Goal: Information Seeking & Learning: Learn about a topic

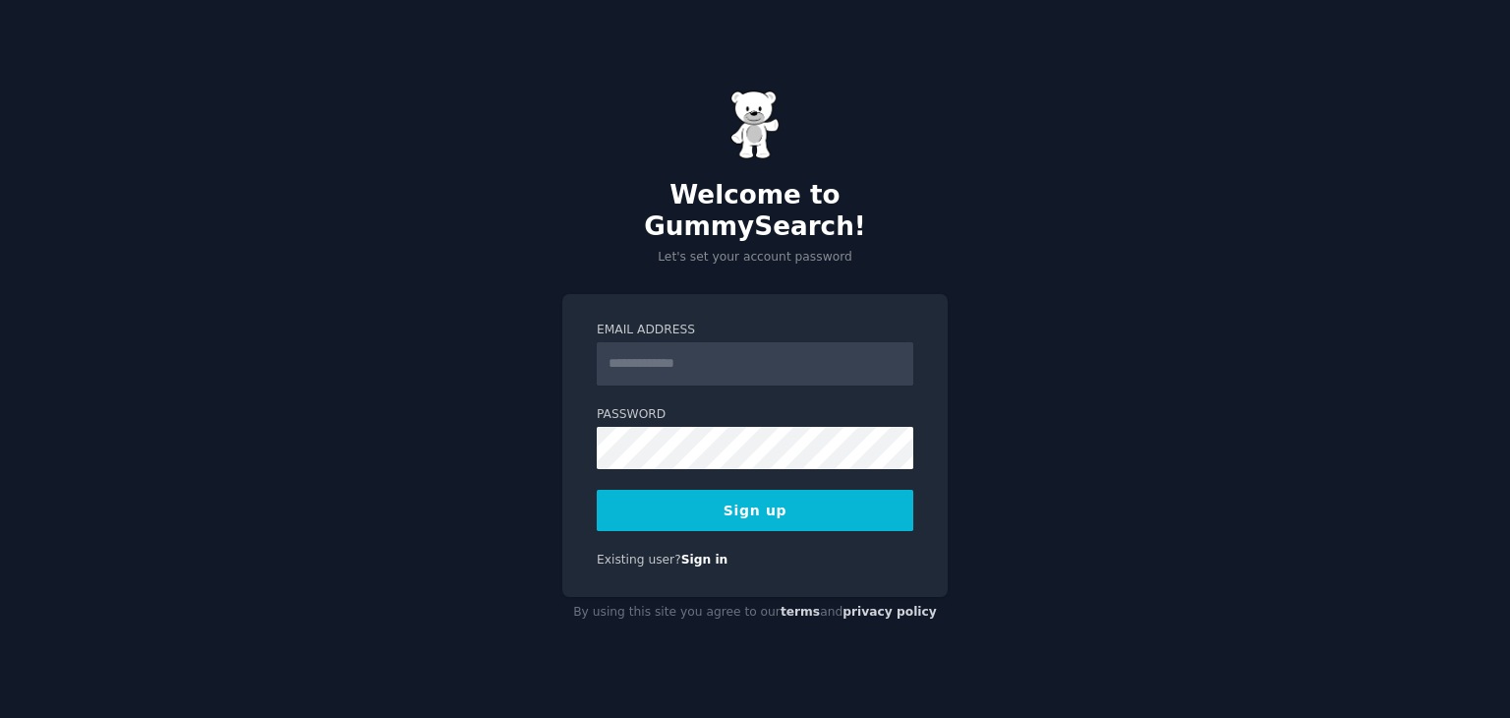
click at [791, 368] on input "Email Address" at bounding box center [755, 363] width 317 height 43
type input "**********"
click at [757, 490] on button "Sign up" at bounding box center [755, 510] width 317 height 41
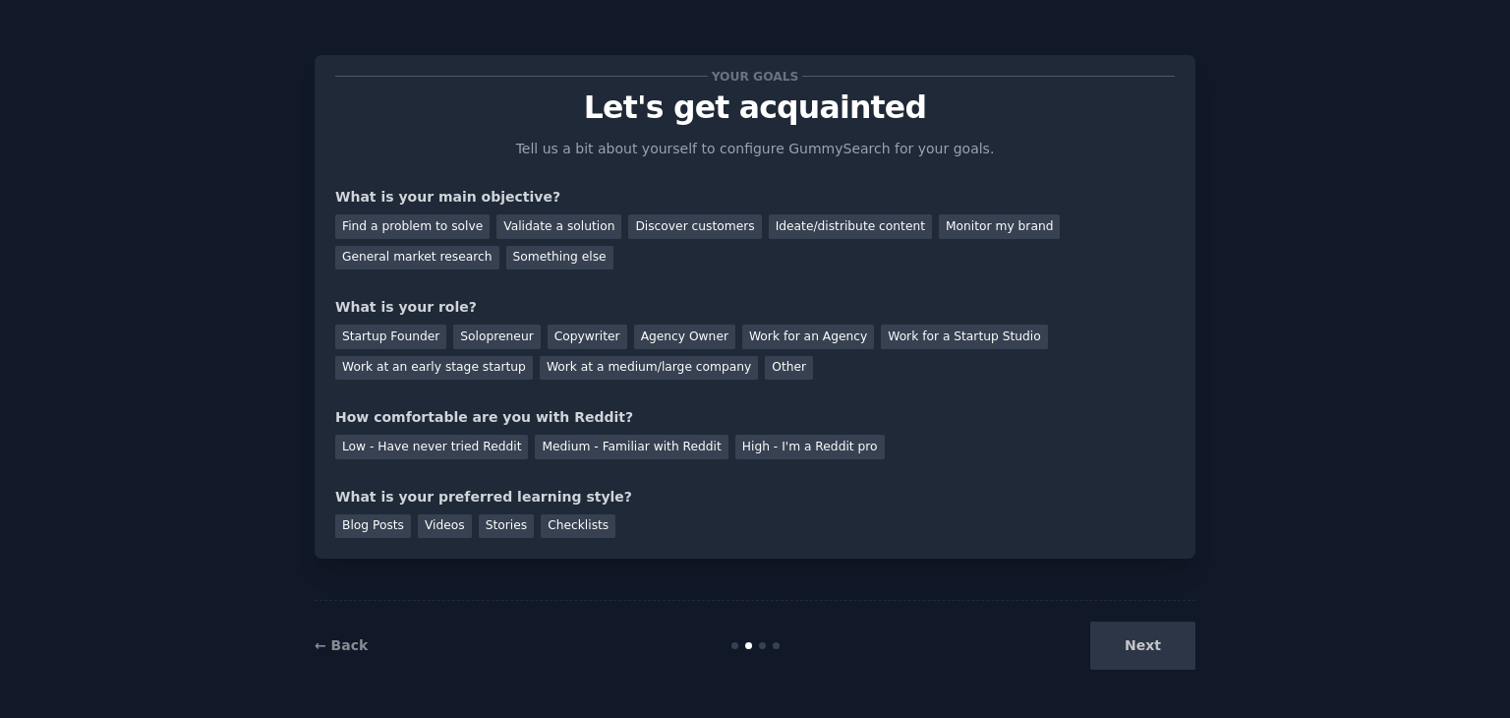
click at [1137, 652] on div "Next" at bounding box center [1049, 645] width 294 height 48
click at [1138, 654] on div "Next" at bounding box center [1049, 645] width 294 height 48
click at [440, 231] on div "Find a problem to solve" at bounding box center [412, 226] width 154 height 25
click at [574, 231] on div "Validate a solution" at bounding box center [559, 226] width 125 height 25
click at [639, 228] on div "Discover customers" at bounding box center [694, 226] width 133 height 25
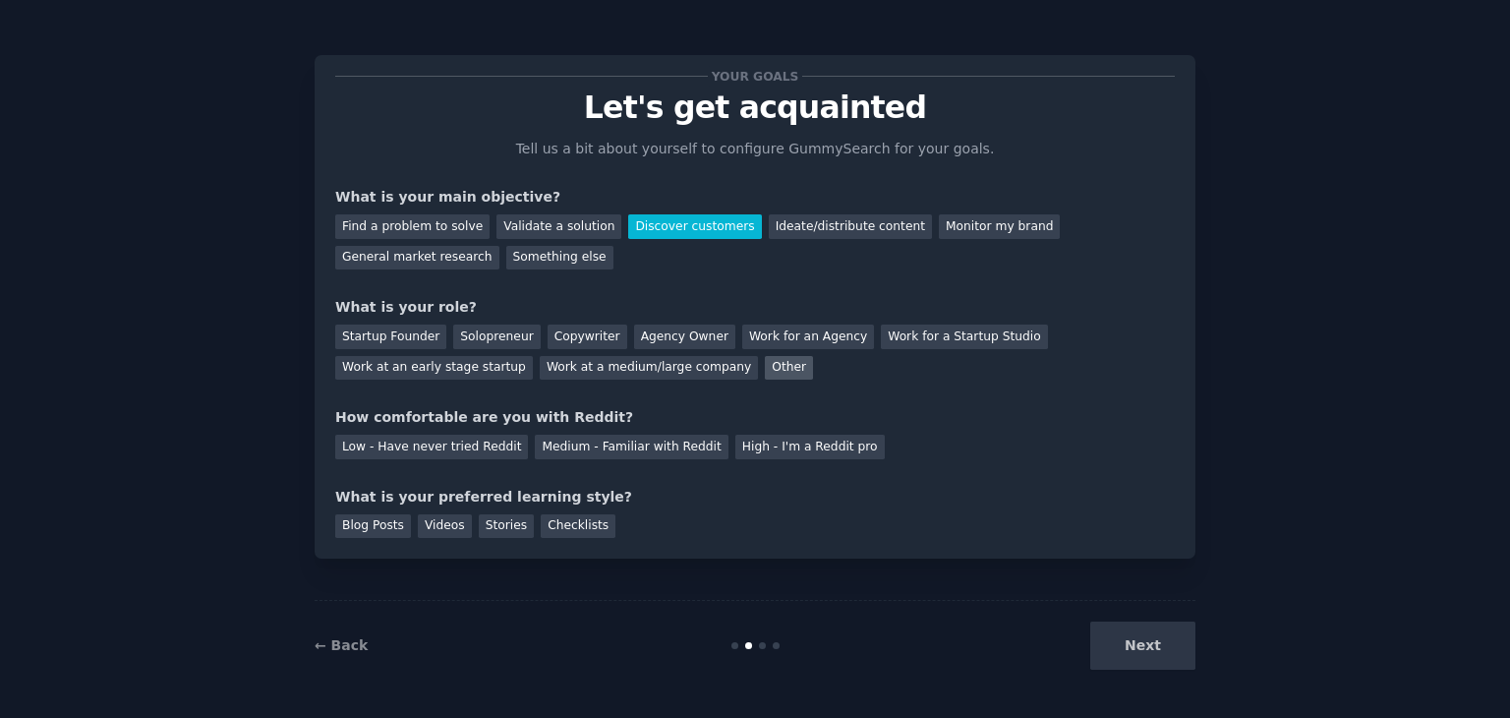
click at [765, 371] on div "Other" at bounding box center [789, 368] width 48 height 25
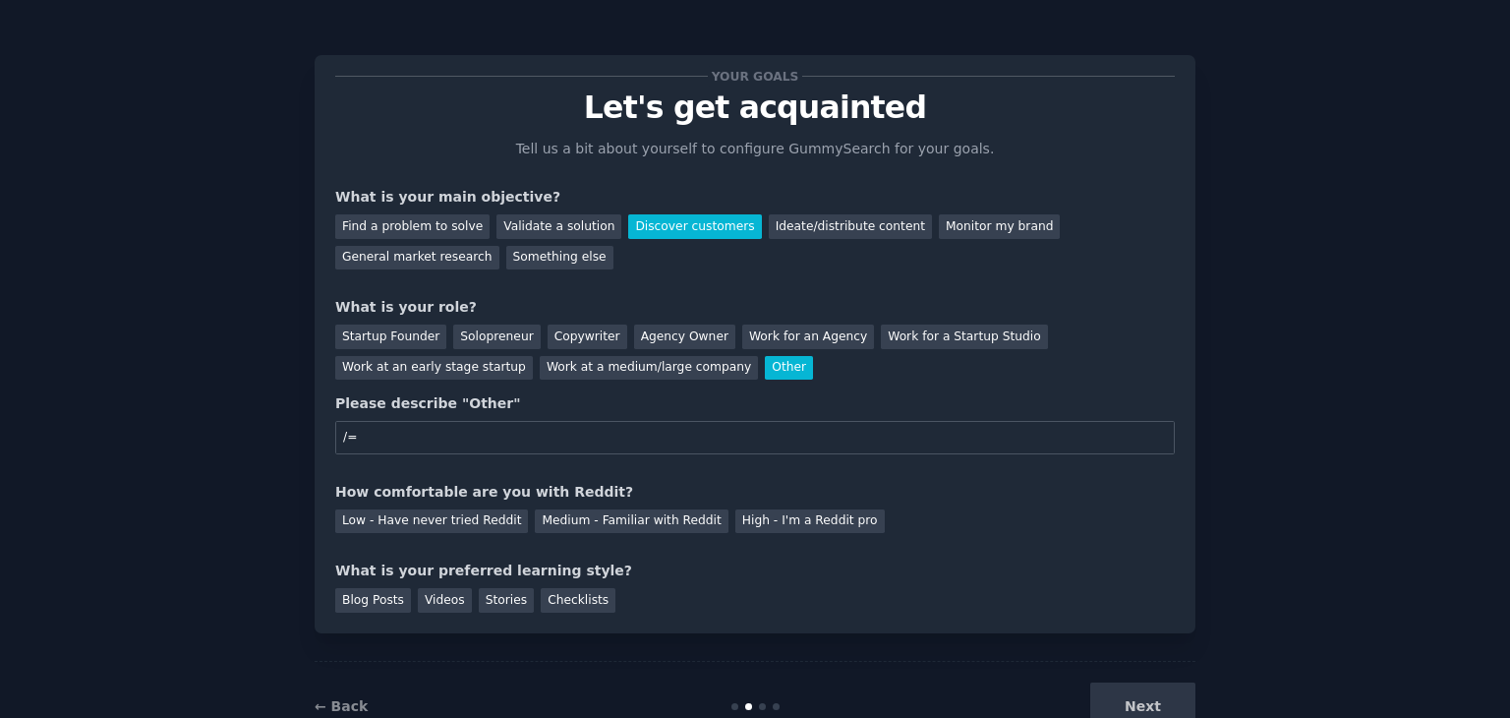
type input "/"
click at [778, 331] on div "Work for an Agency" at bounding box center [808, 337] width 132 height 25
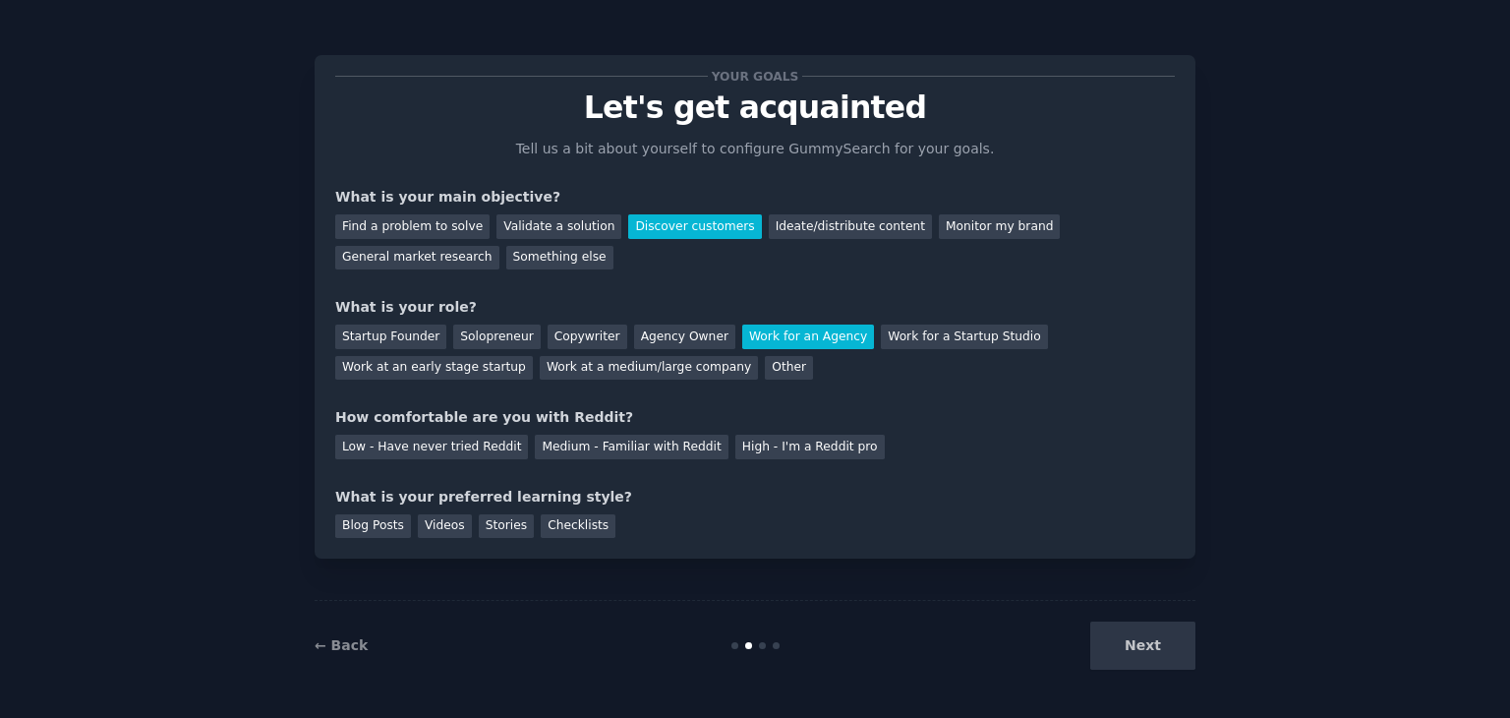
click at [627, 465] on div "Your goals Let's get acquainted Tell us a bit about yourself to configure Gummy…" at bounding box center [755, 307] width 840 height 462
click at [615, 453] on div "Medium - Familiar with Reddit" at bounding box center [631, 447] width 193 height 25
click at [501, 544] on div "Your goals Let's get acquainted Tell us a bit about yourself to configure Gummy…" at bounding box center [755, 306] width 881 height 503
click at [500, 536] on div "Stories" at bounding box center [506, 526] width 55 height 25
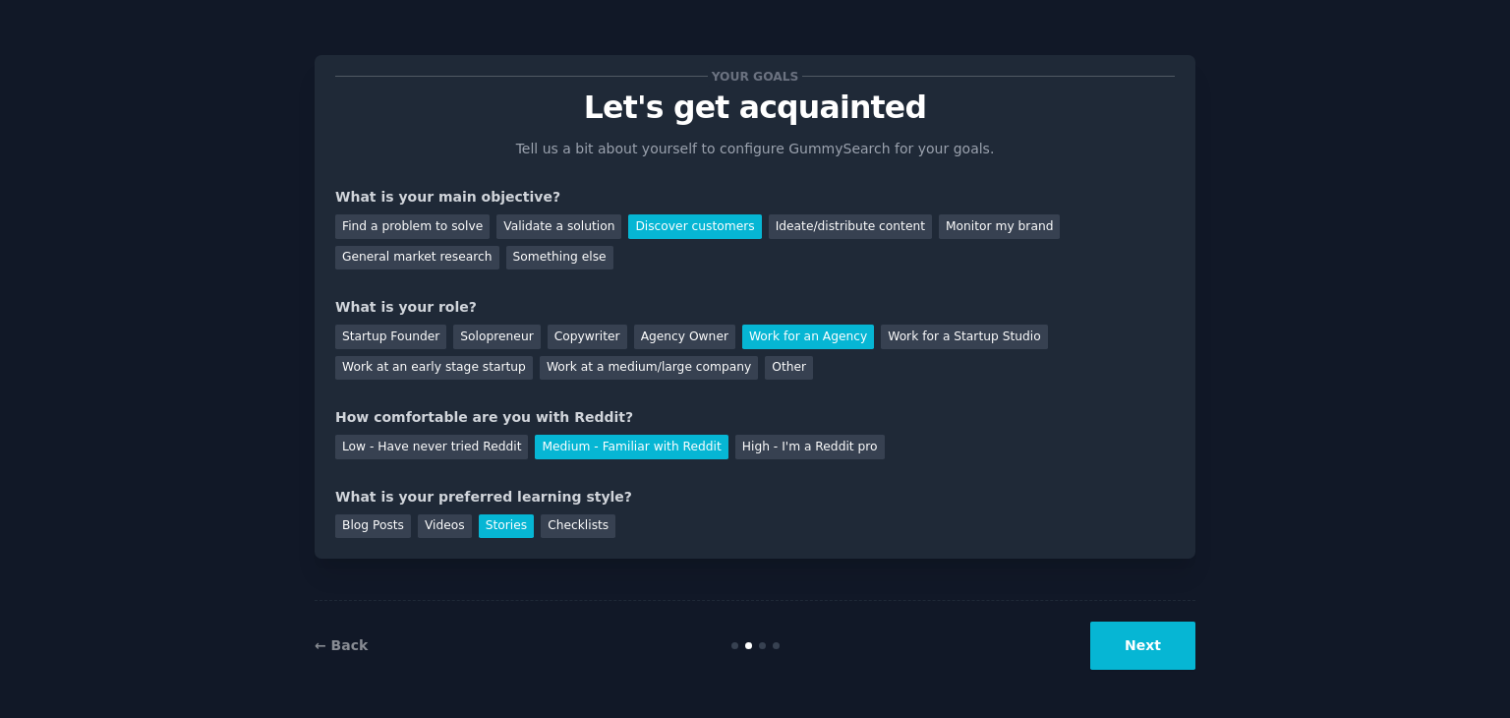
click at [1135, 638] on button "Next" at bounding box center [1143, 645] width 105 height 48
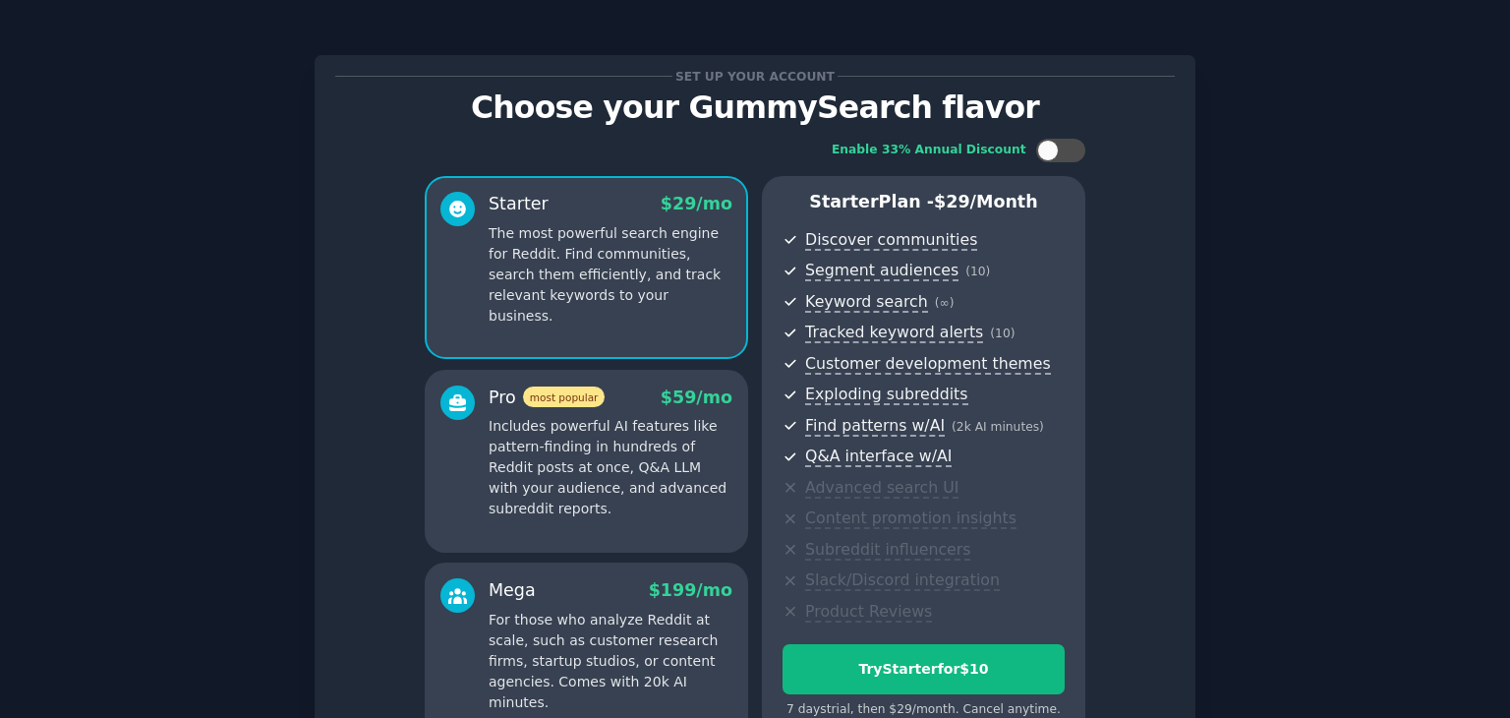
scroll to position [214, 0]
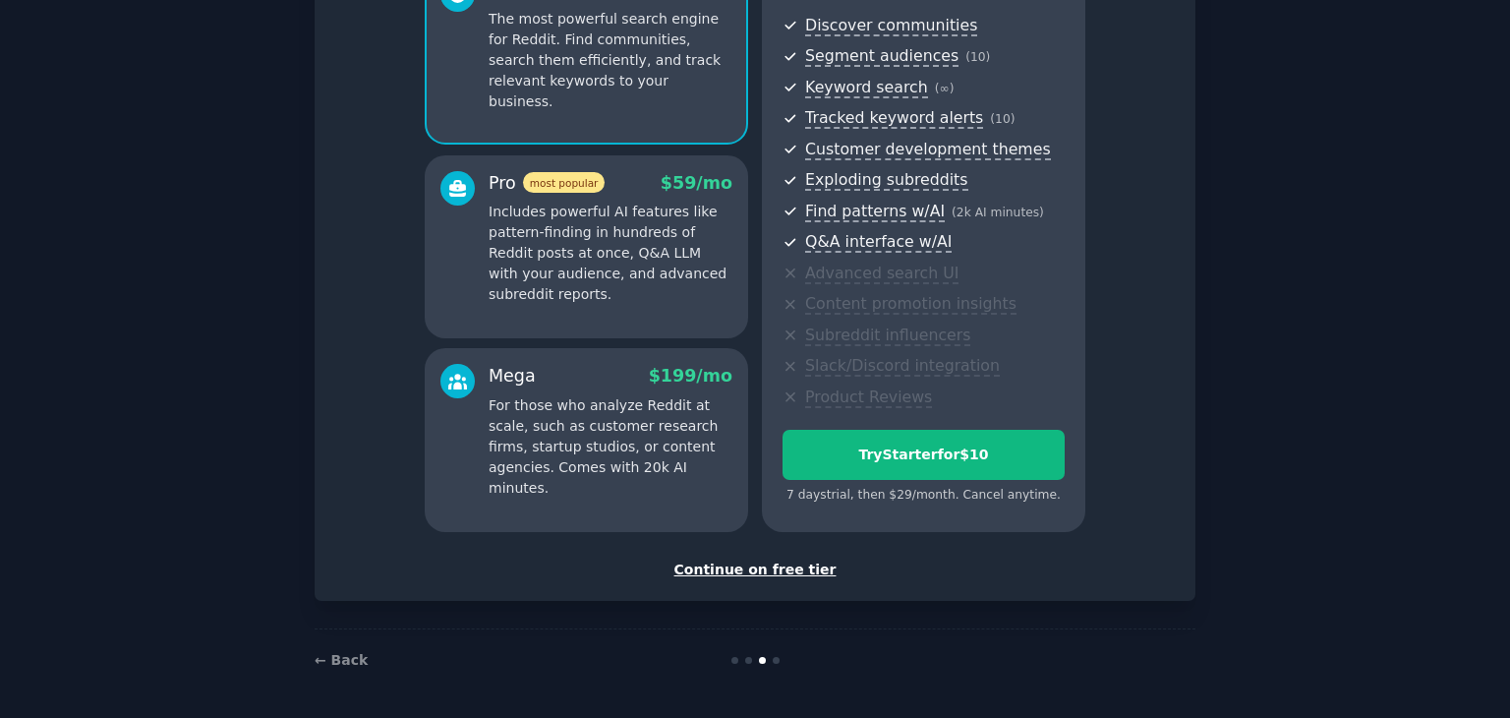
click at [759, 567] on div "Continue on free tier" at bounding box center [755, 570] width 840 height 21
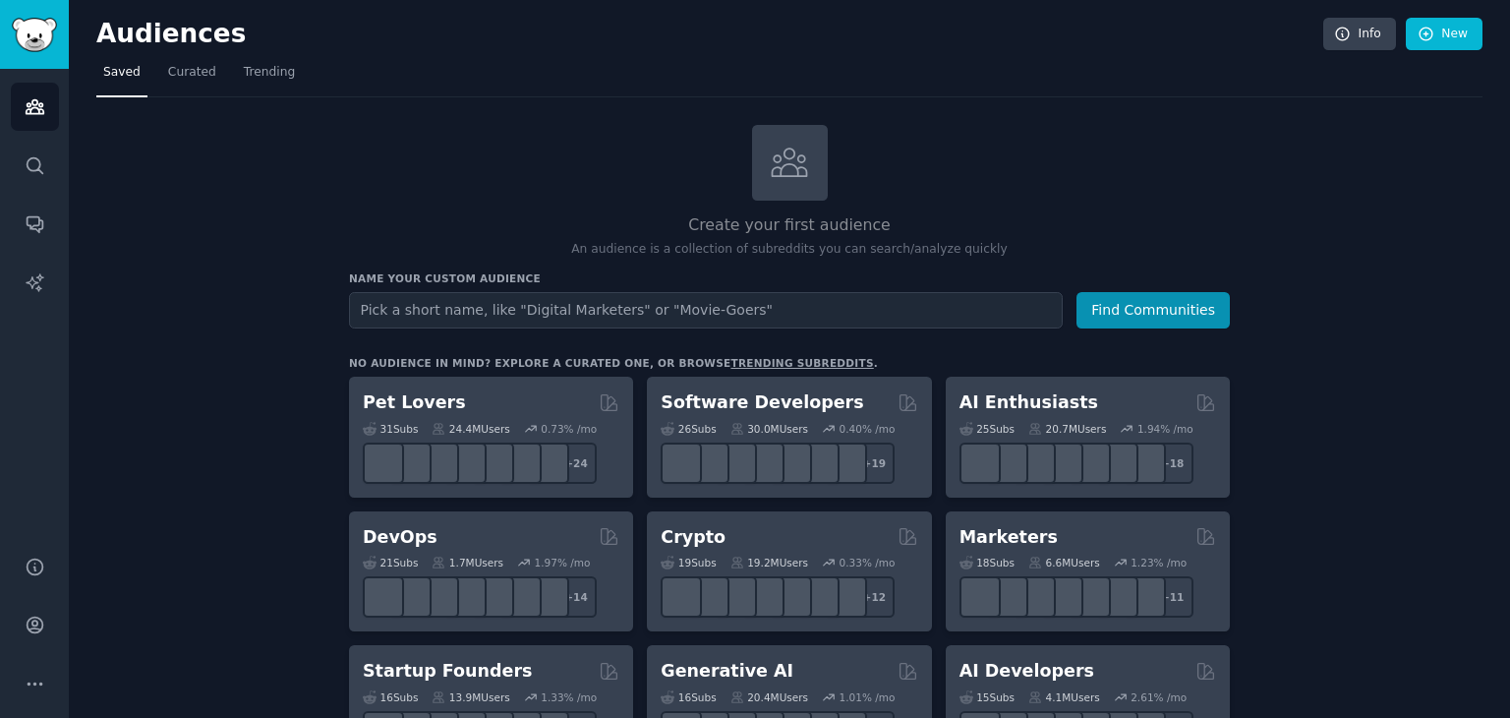
click at [736, 318] on input "text" at bounding box center [706, 310] width 714 height 36
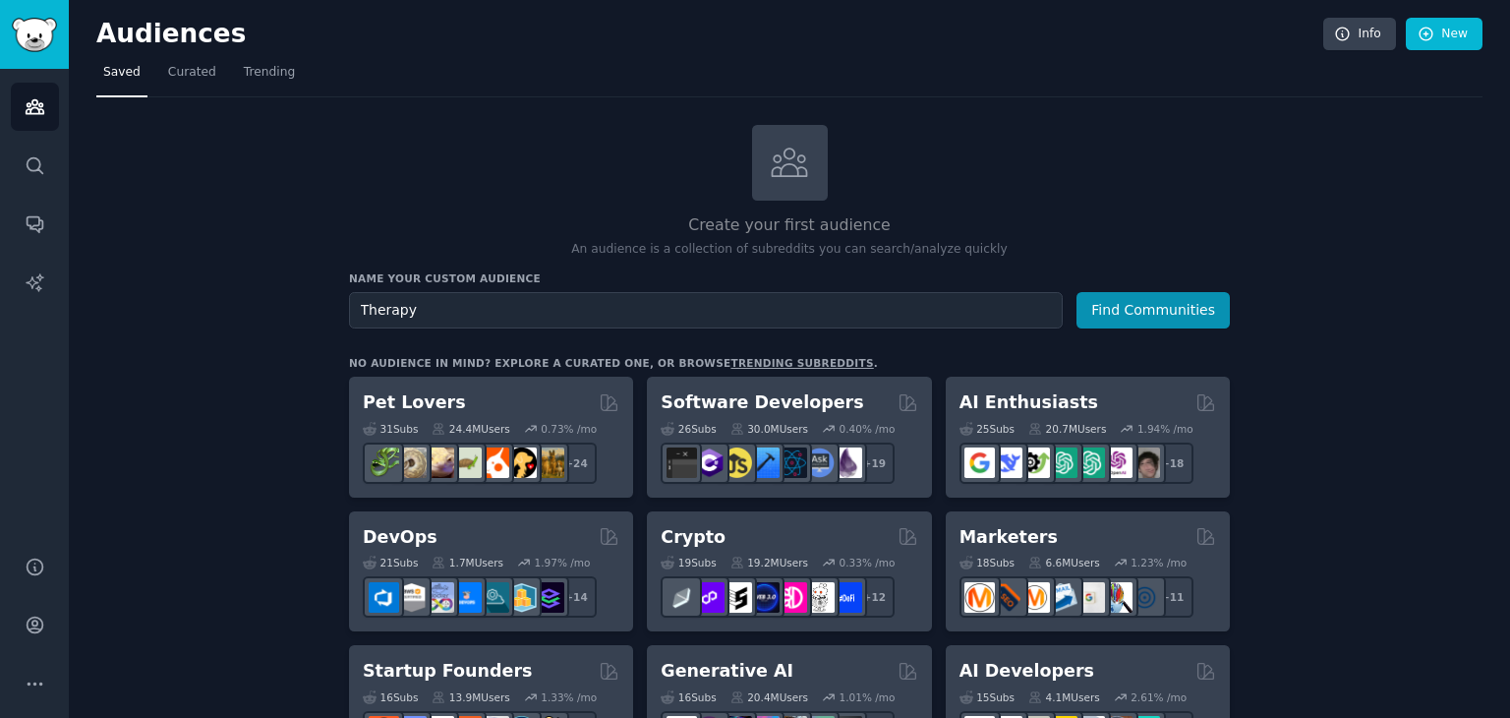
type input "Therapy"
click at [1077, 292] on button "Find Communities" at bounding box center [1153, 310] width 153 height 36
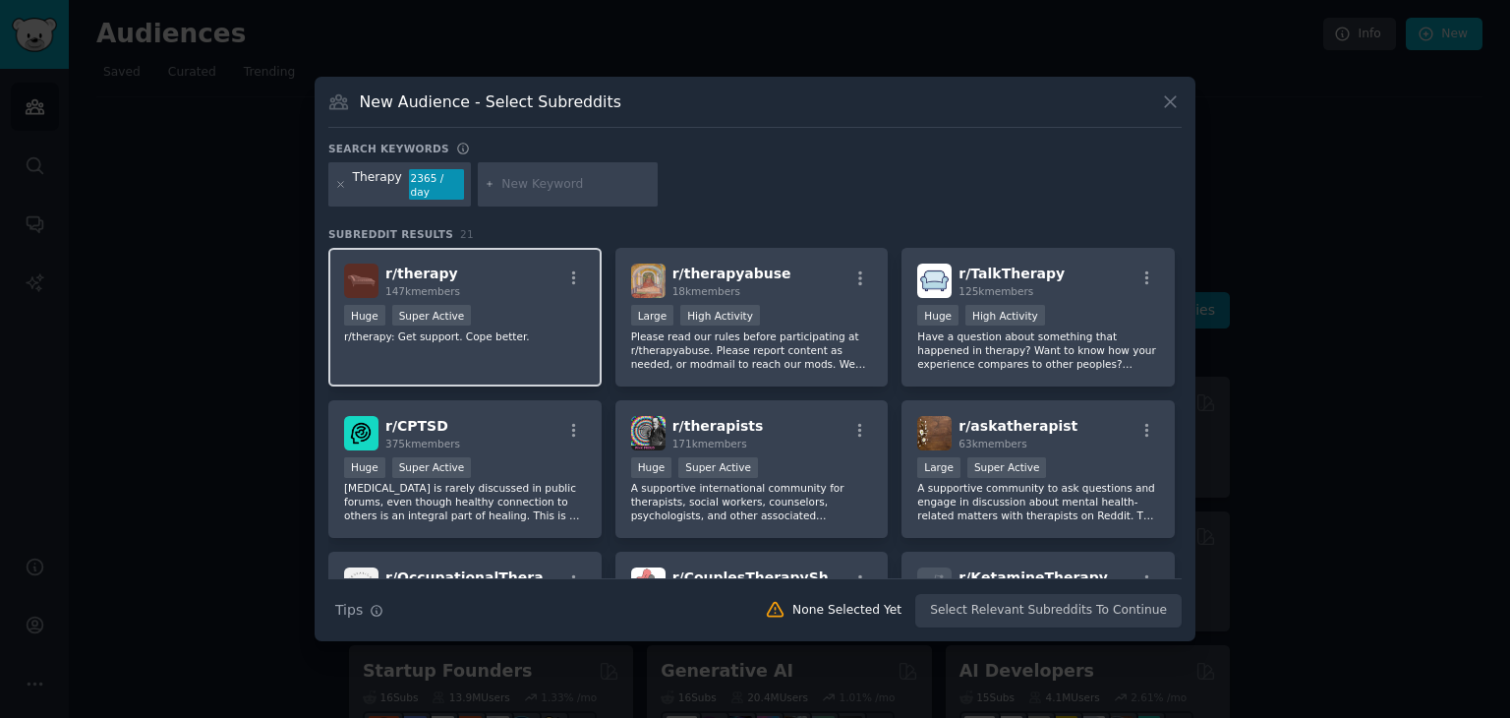
click at [518, 285] on div "r/ therapy 147k members" at bounding box center [465, 281] width 242 height 34
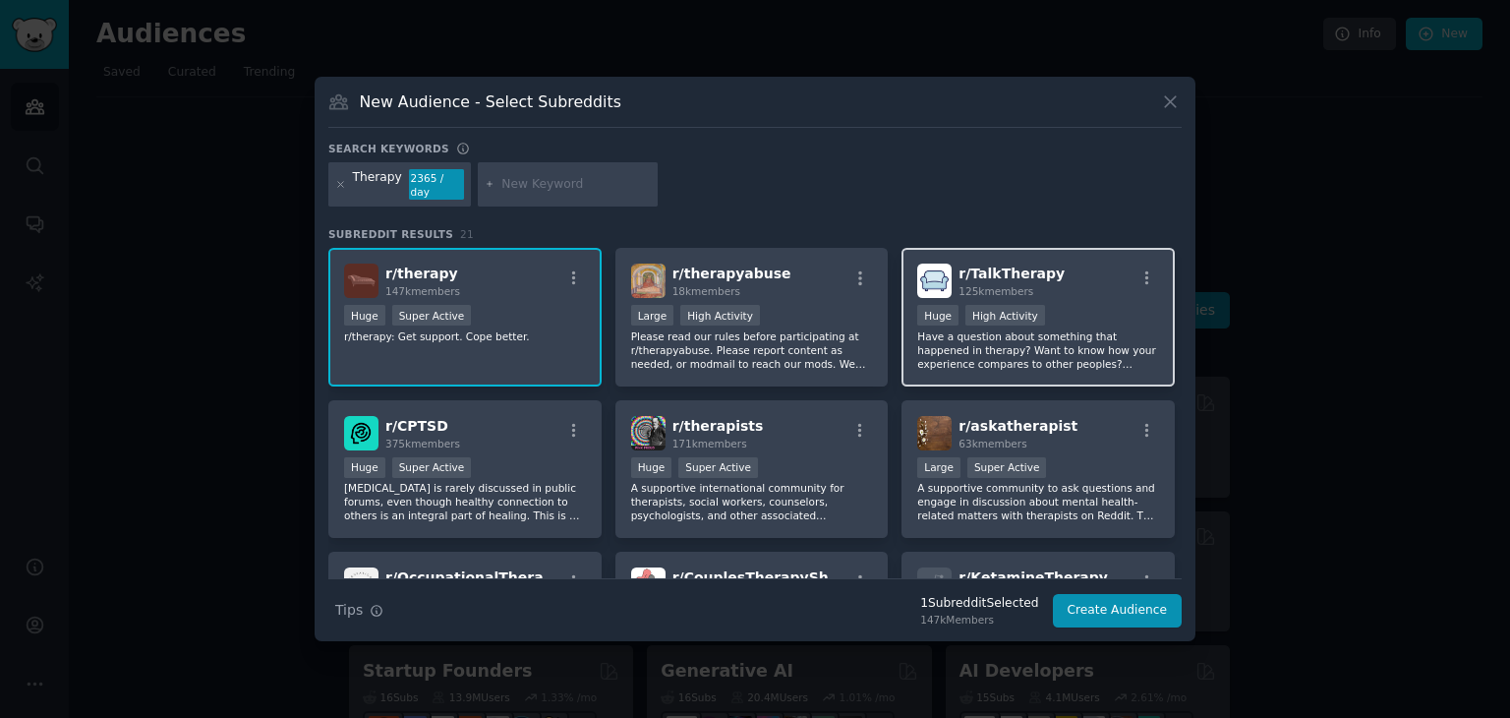
click at [1090, 346] on p "Have a question about something that happened in therapy? Want to know how your…" at bounding box center [1038, 349] width 242 height 41
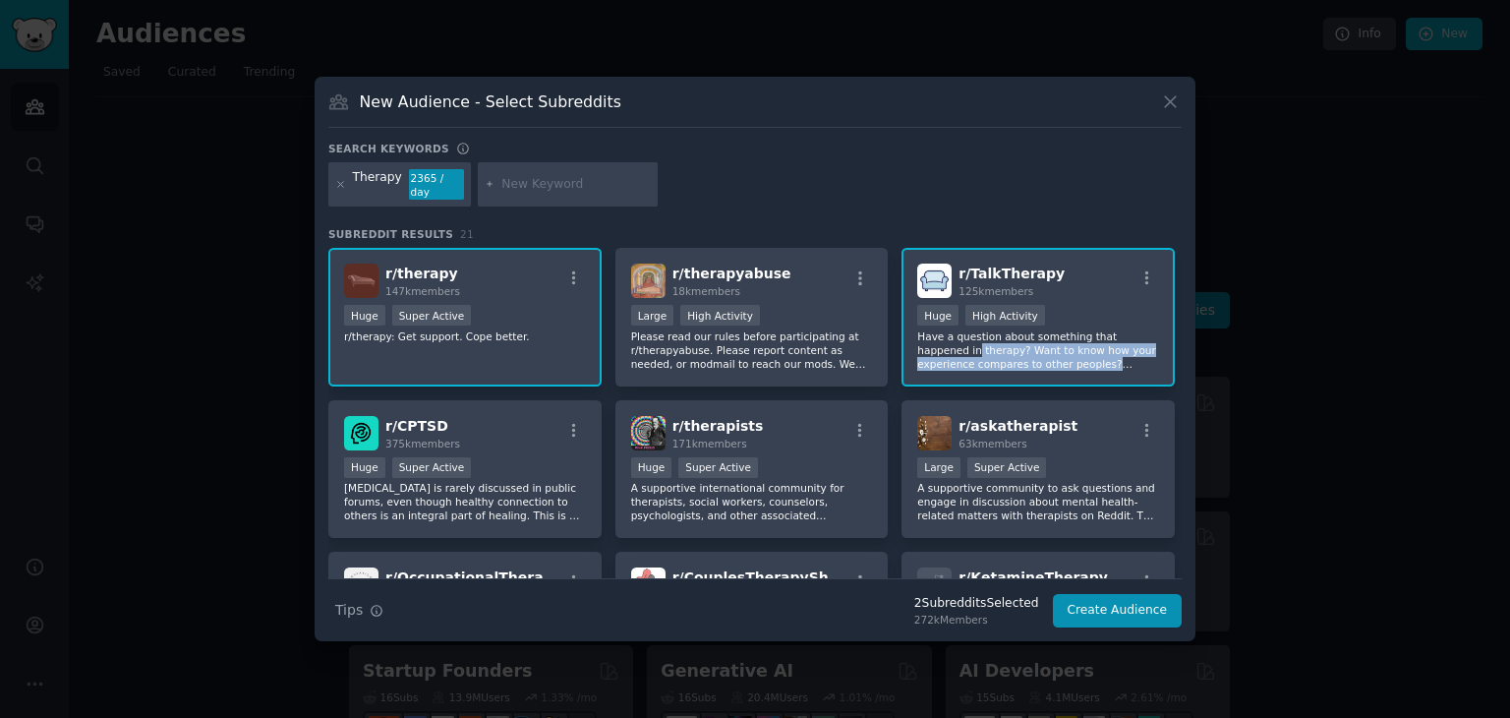
drag, startPoint x: 1174, startPoint y: 327, endPoint x: 1175, endPoint y: 351, distance: 23.6
click at [1175, 351] on div "r/ therapy 147k members Huge Super Active r/therapy: Get support. Cope better. …" at bounding box center [755, 545] width 854 height 594
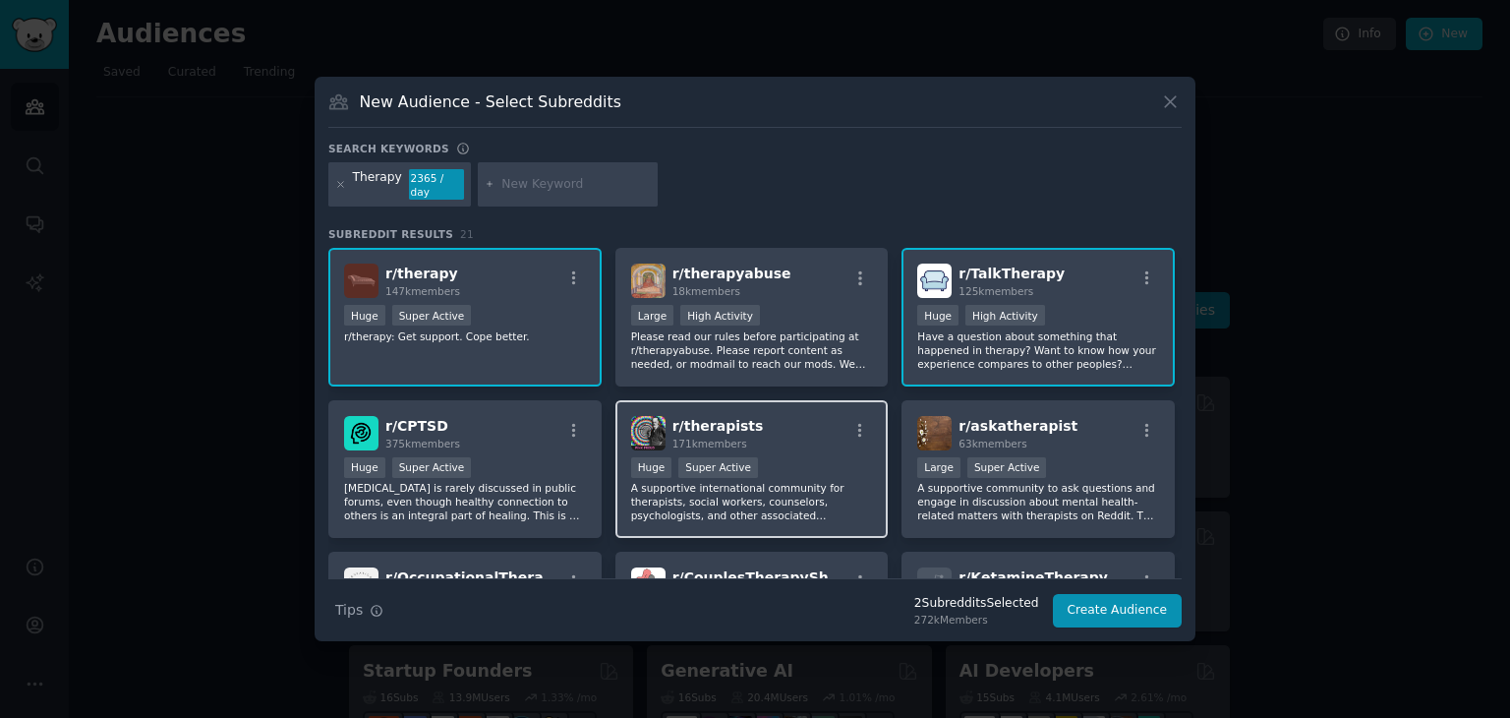
click at [757, 466] on div "Huge Super Active" at bounding box center [752, 469] width 242 height 25
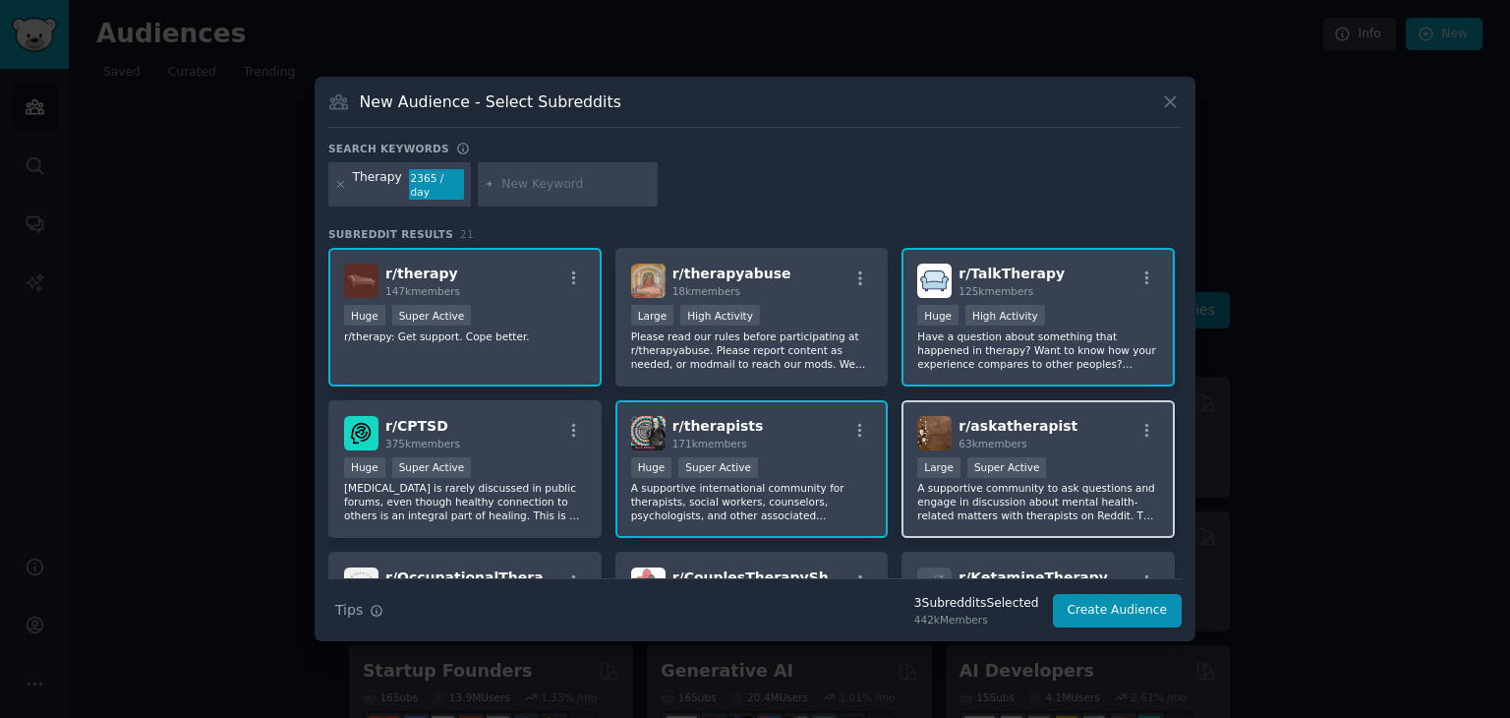
click at [1109, 481] on p "A supportive community to ask questions and engage in discussion about mental h…" at bounding box center [1038, 501] width 242 height 41
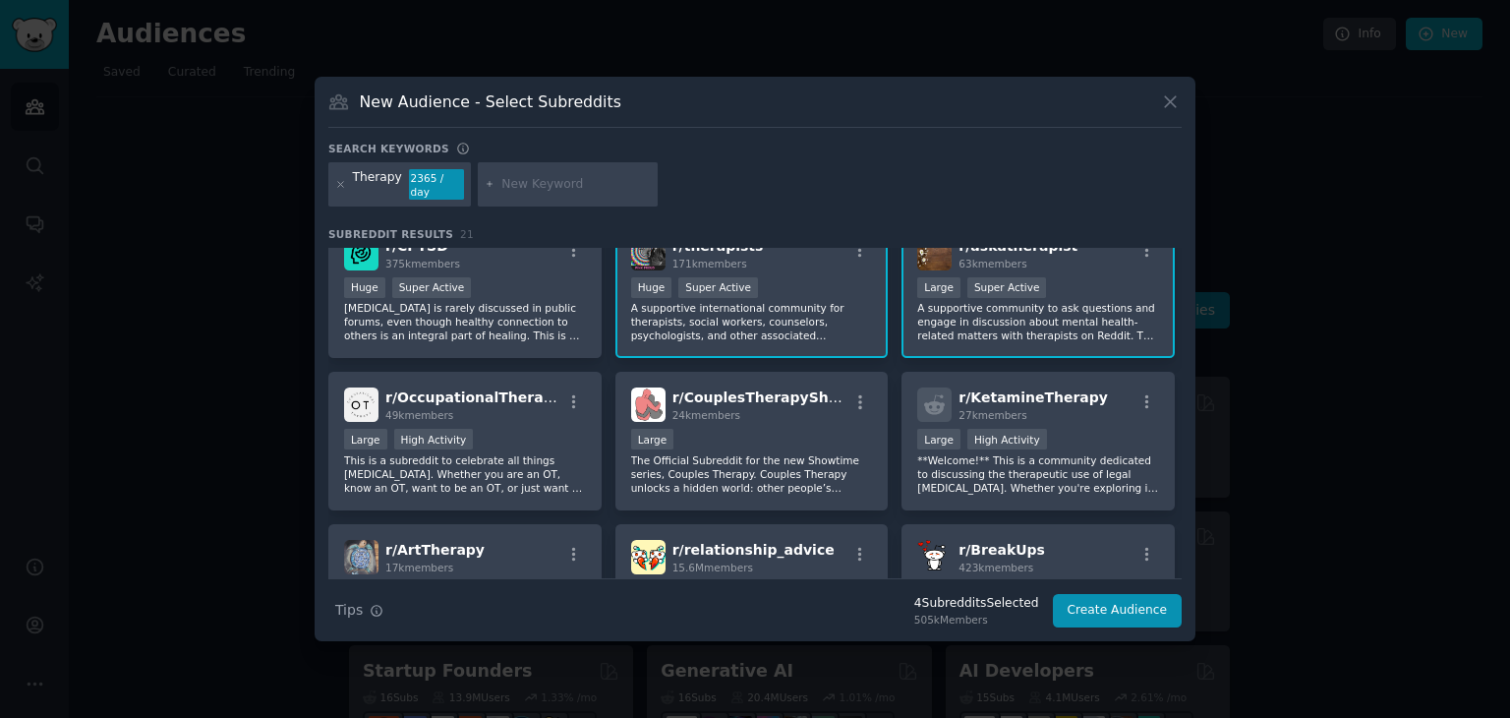
scroll to position [190, 0]
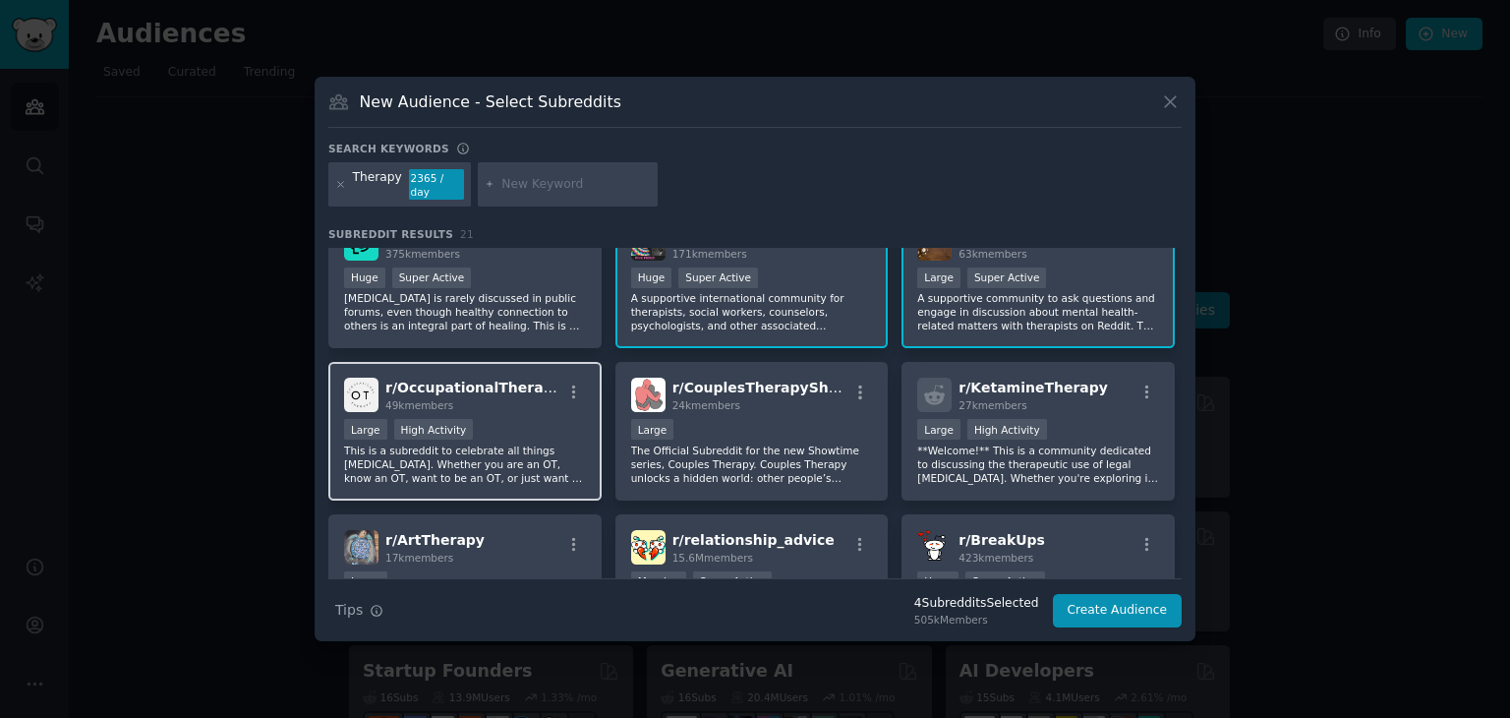
click at [562, 419] on div "Large High Activity" at bounding box center [465, 431] width 242 height 25
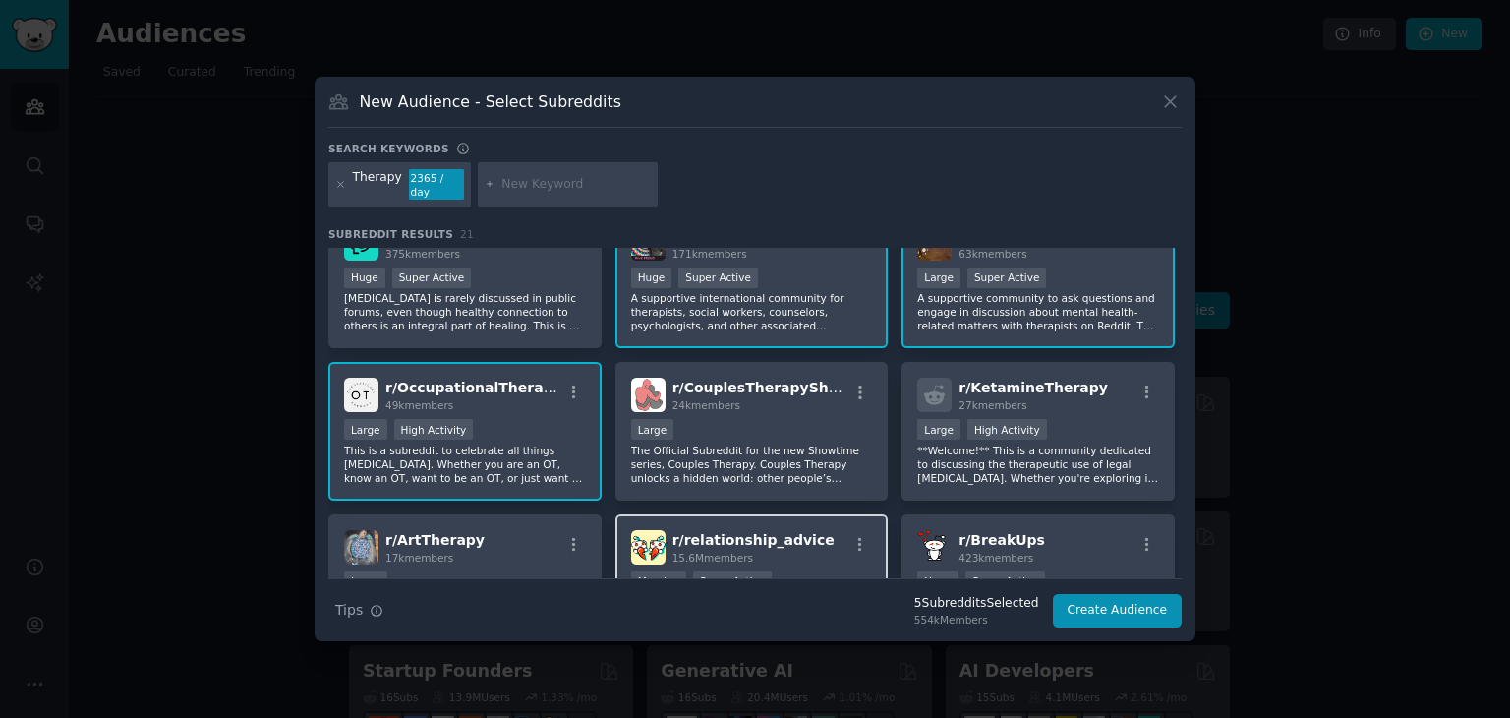
click at [743, 551] on div "15.6M members" at bounding box center [754, 558] width 162 height 14
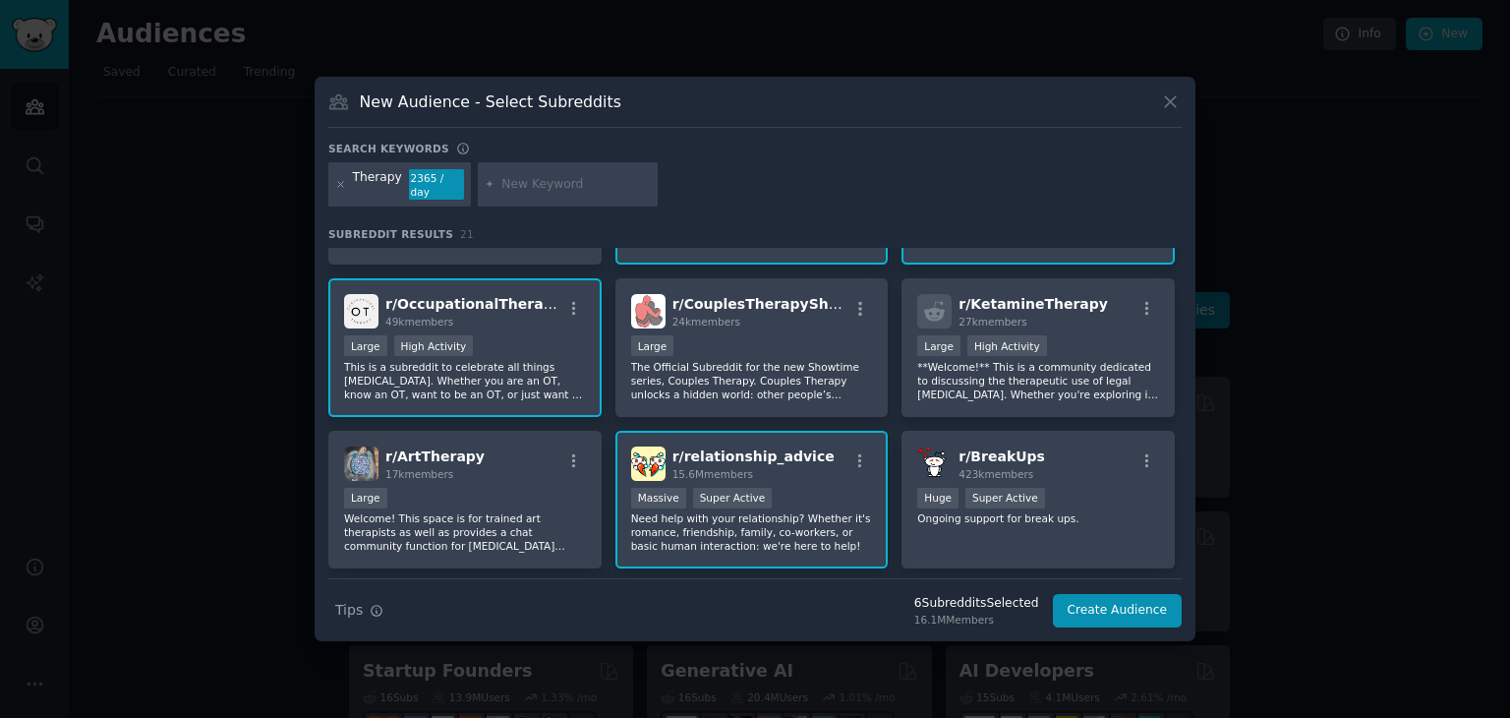
scroll to position [217, 0]
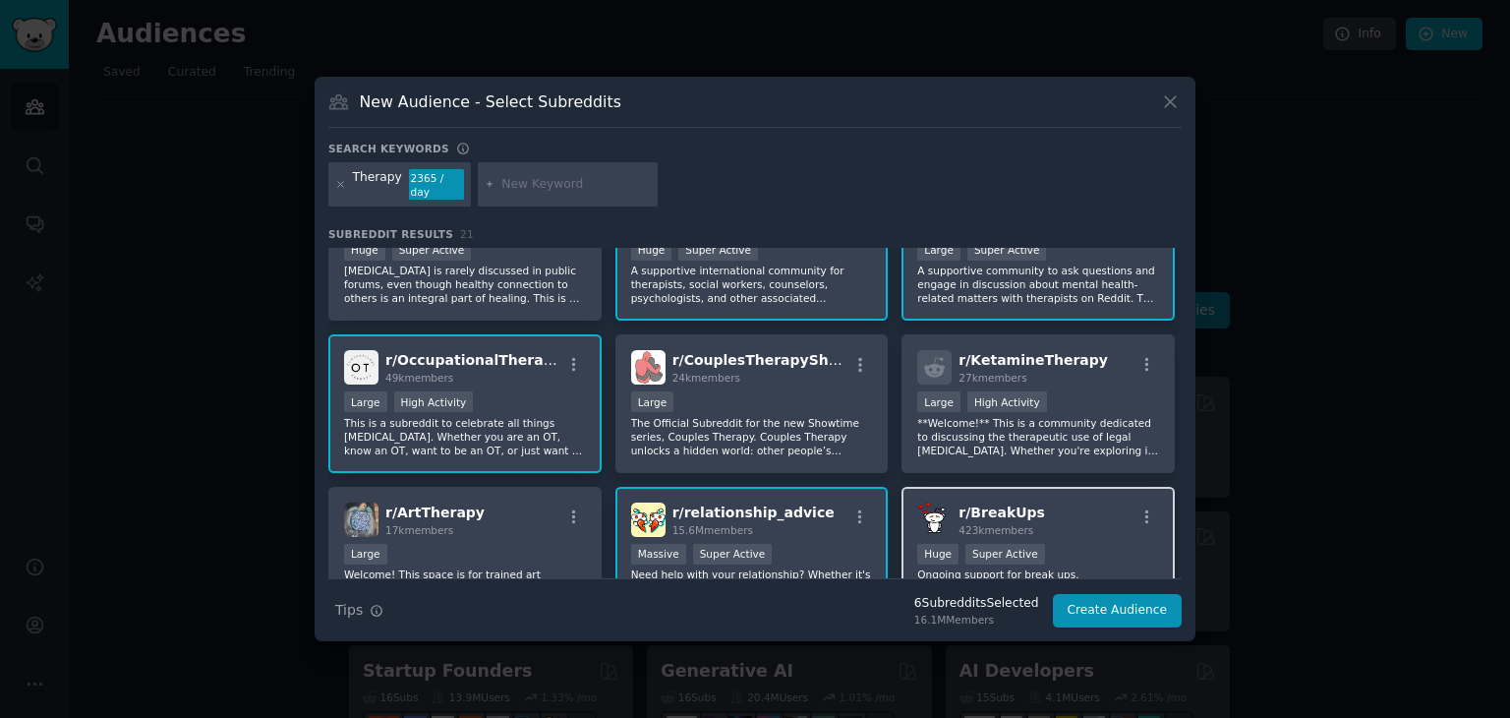
click at [1094, 510] on div "r/ BreakUps 423k members" at bounding box center [1038, 519] width 242 height 34
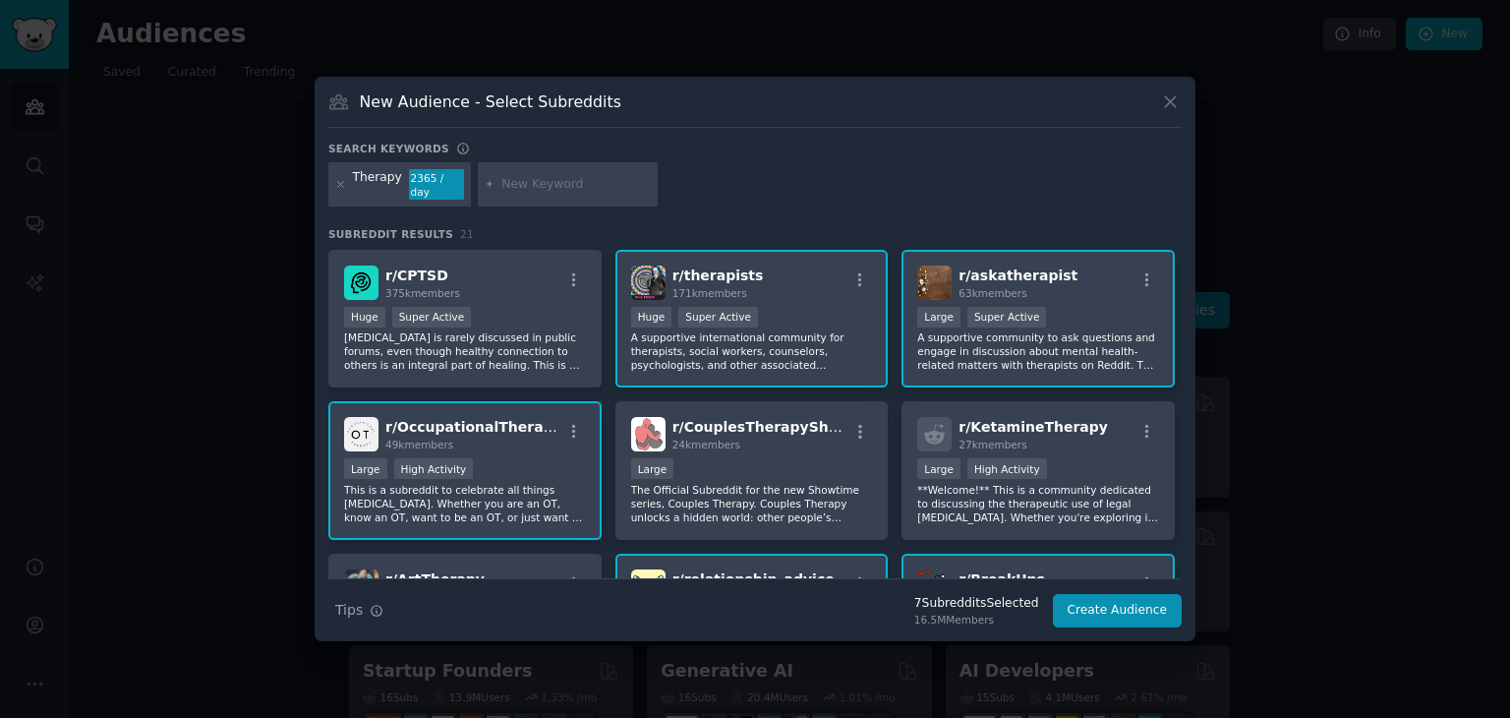
scroll to position [0, 0]
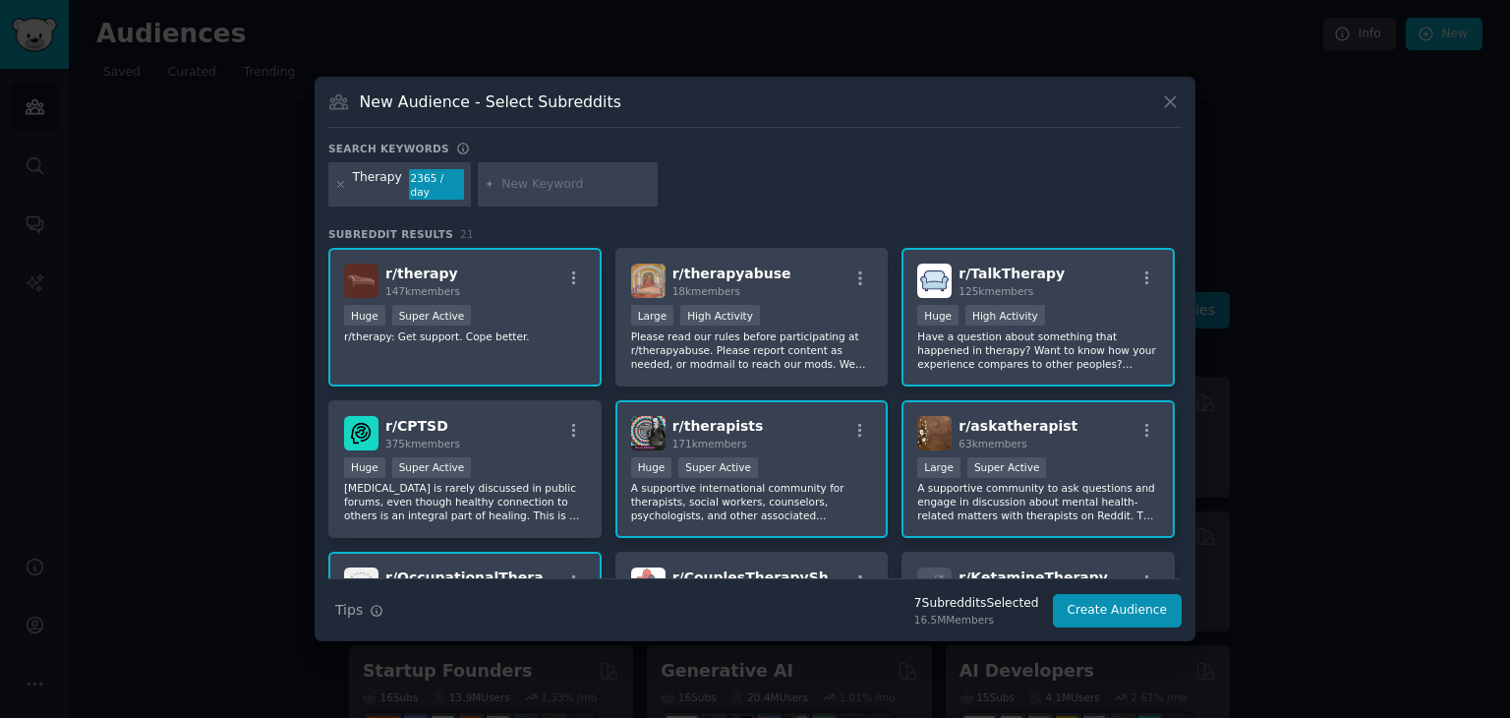
click at [559, 180] on input "text" at bounding box center [576, 185] width 149 height 18
type input "telehealth"
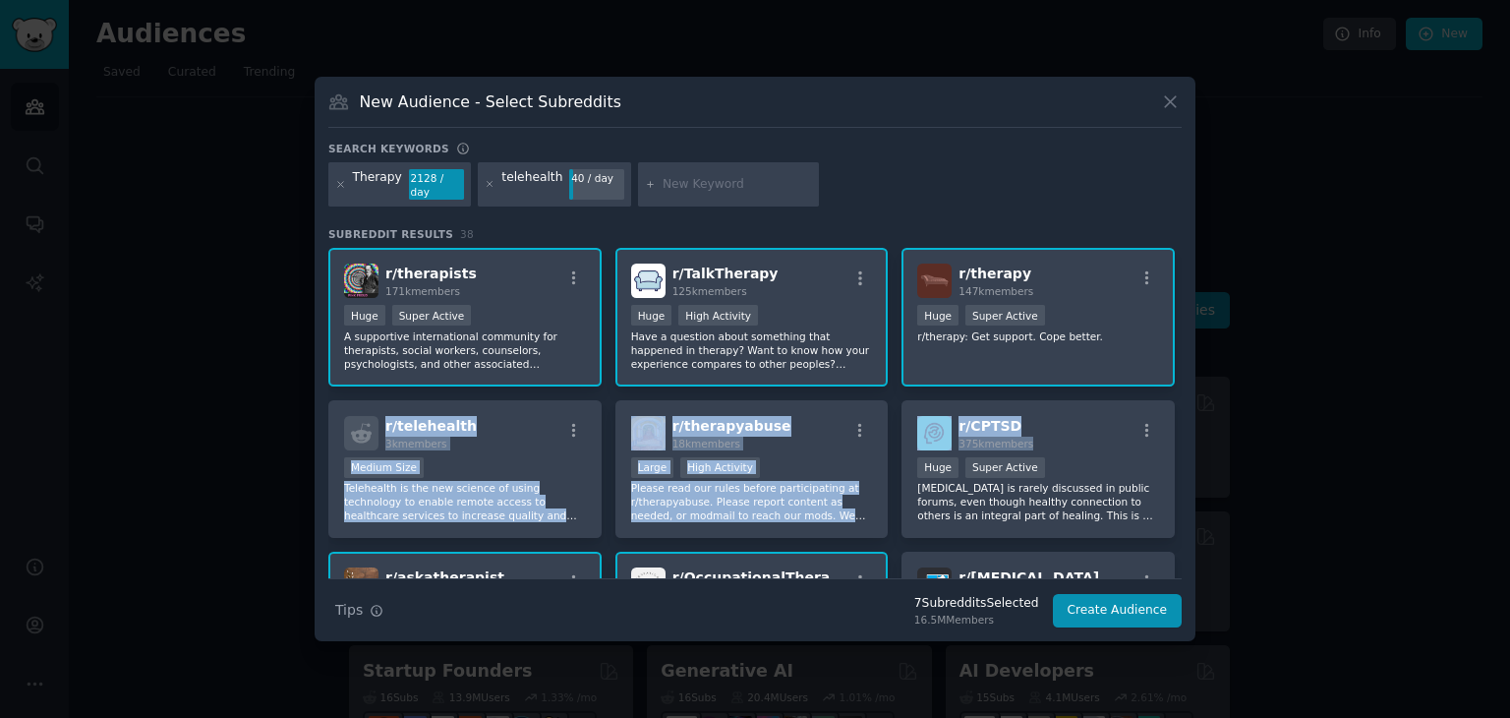
drag, startPoint x: 1188, startPoint y: 359, endPoint x: 1190, endPoint y: 385, distance: 26.6
click at [1190, 385] on div "New Audience - Select Subreddits Search keywords Therapy 2128 / day telehealth …" at bounding box center [755, 359] width 881 height 565
click at [578, 457] on div "Medium Size" at bounding box center [465, 469] width 242 height 25
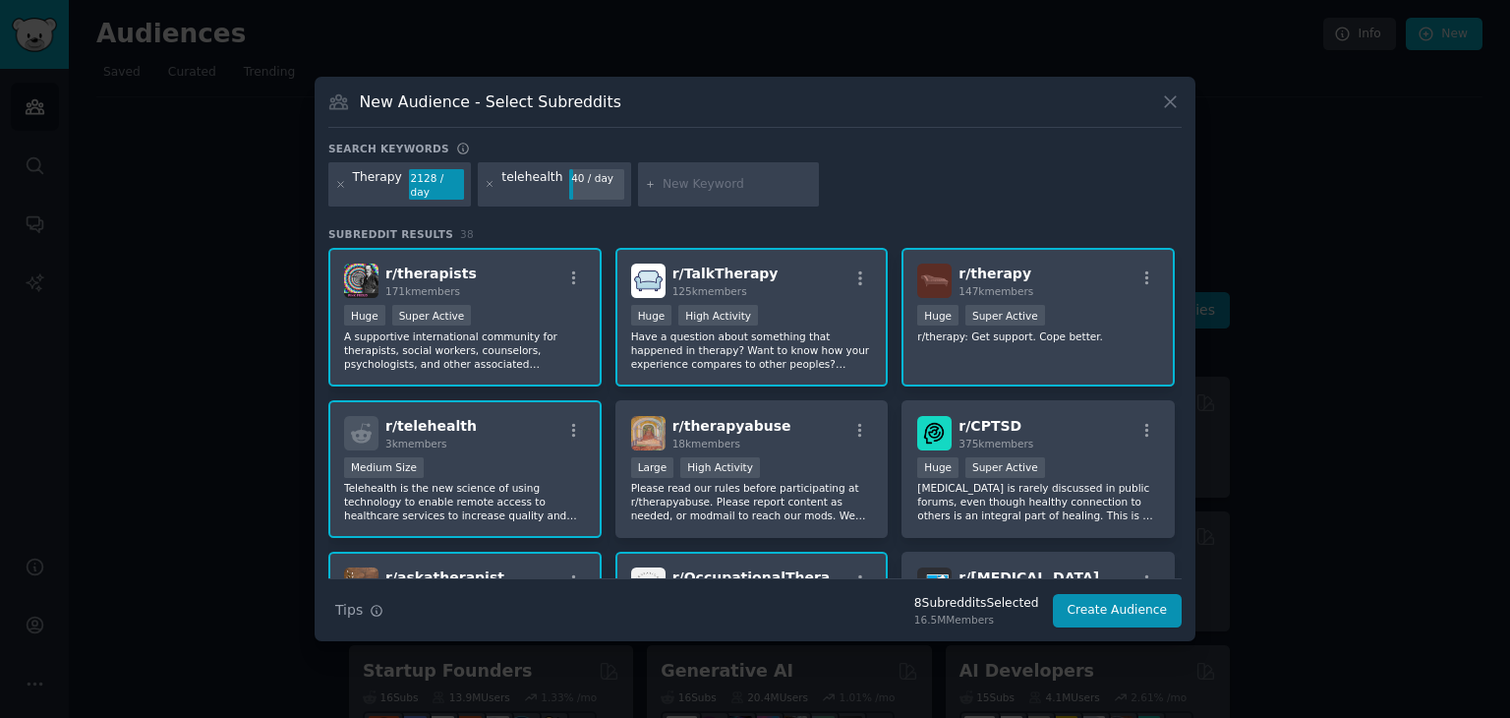
click at [1177, 383] on div "r/ therapists 171k members Huge Super Active A supportive international communi…" at bounding box center [755, 413] width 854 height 330
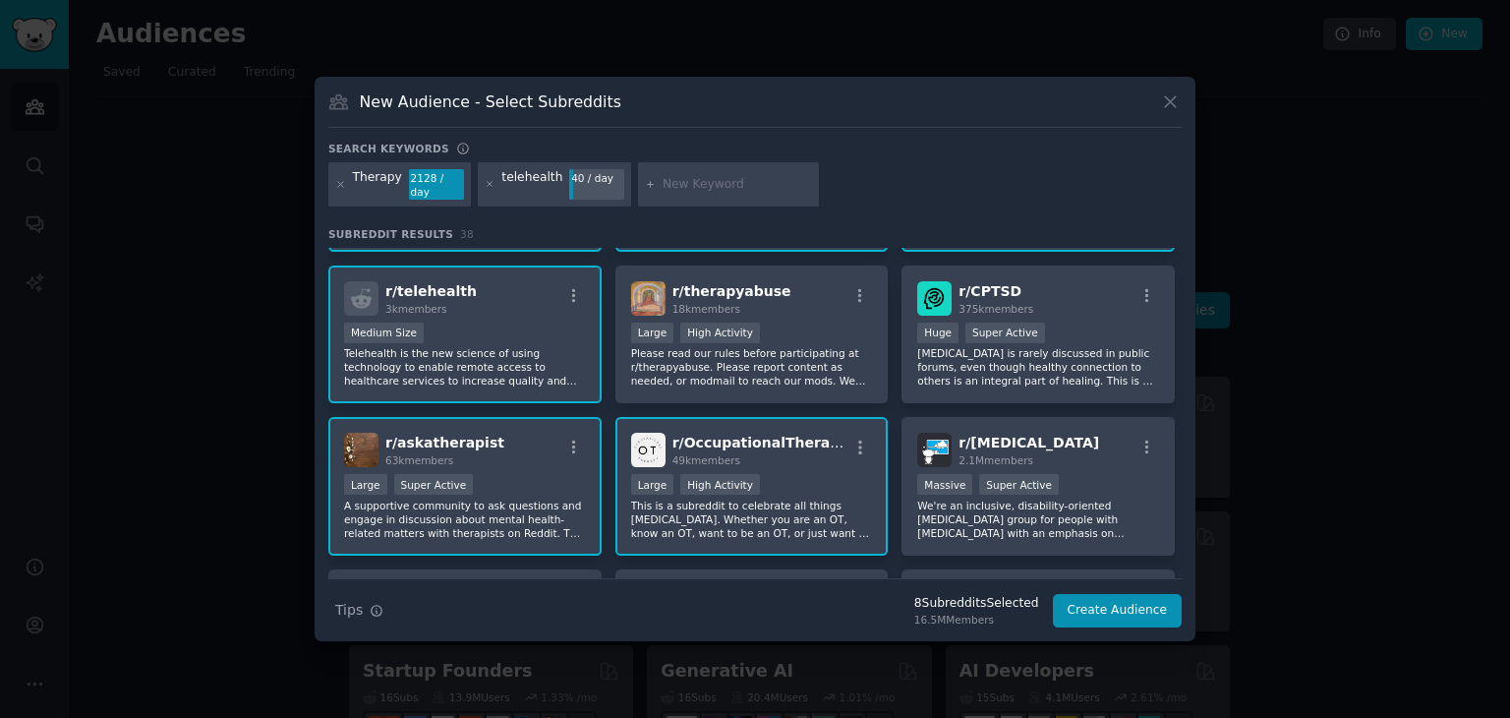
scroll to position [197, 0]
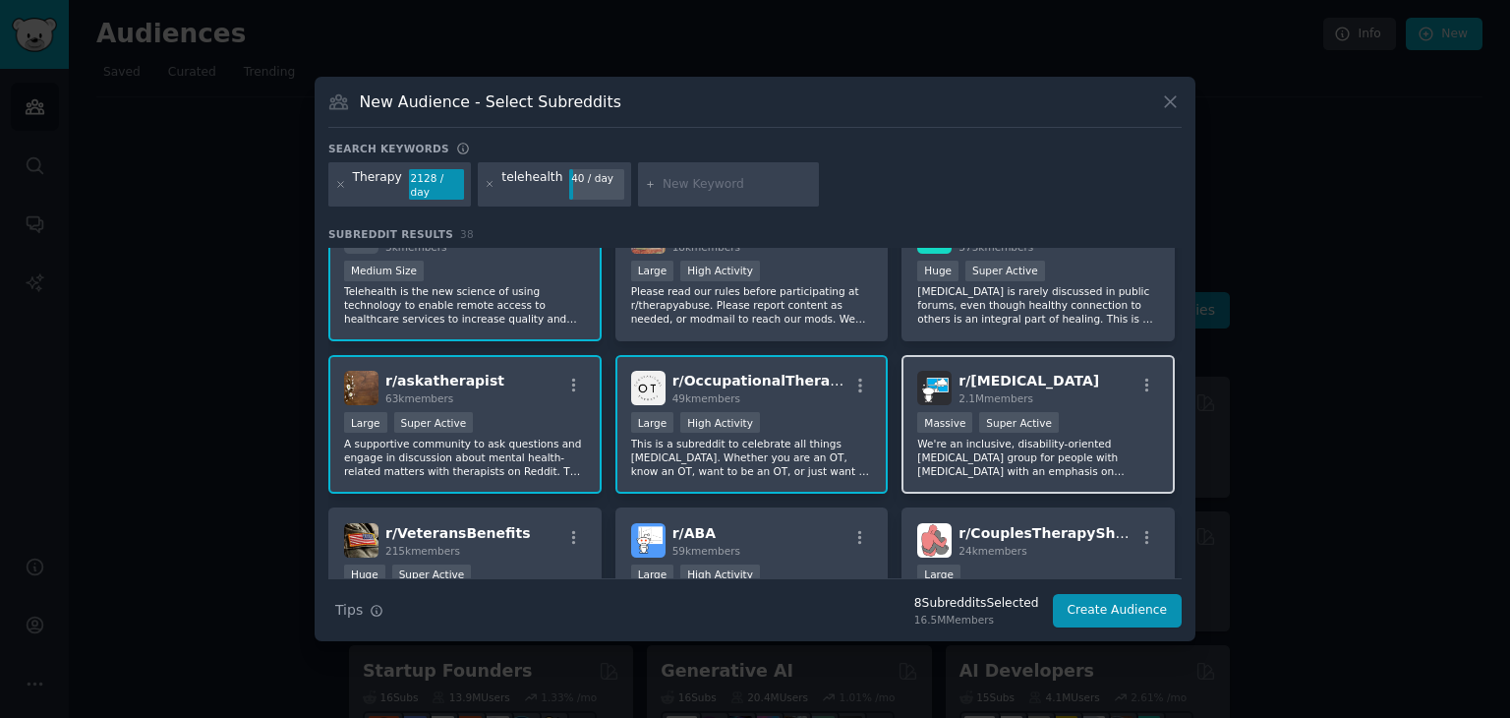
click at [1050, 466] on p "We're an inclusive, disability-oriented [MEDICAL_DATA] group for people with [M…" at bounding box center [1038, 457] width 242 height 41
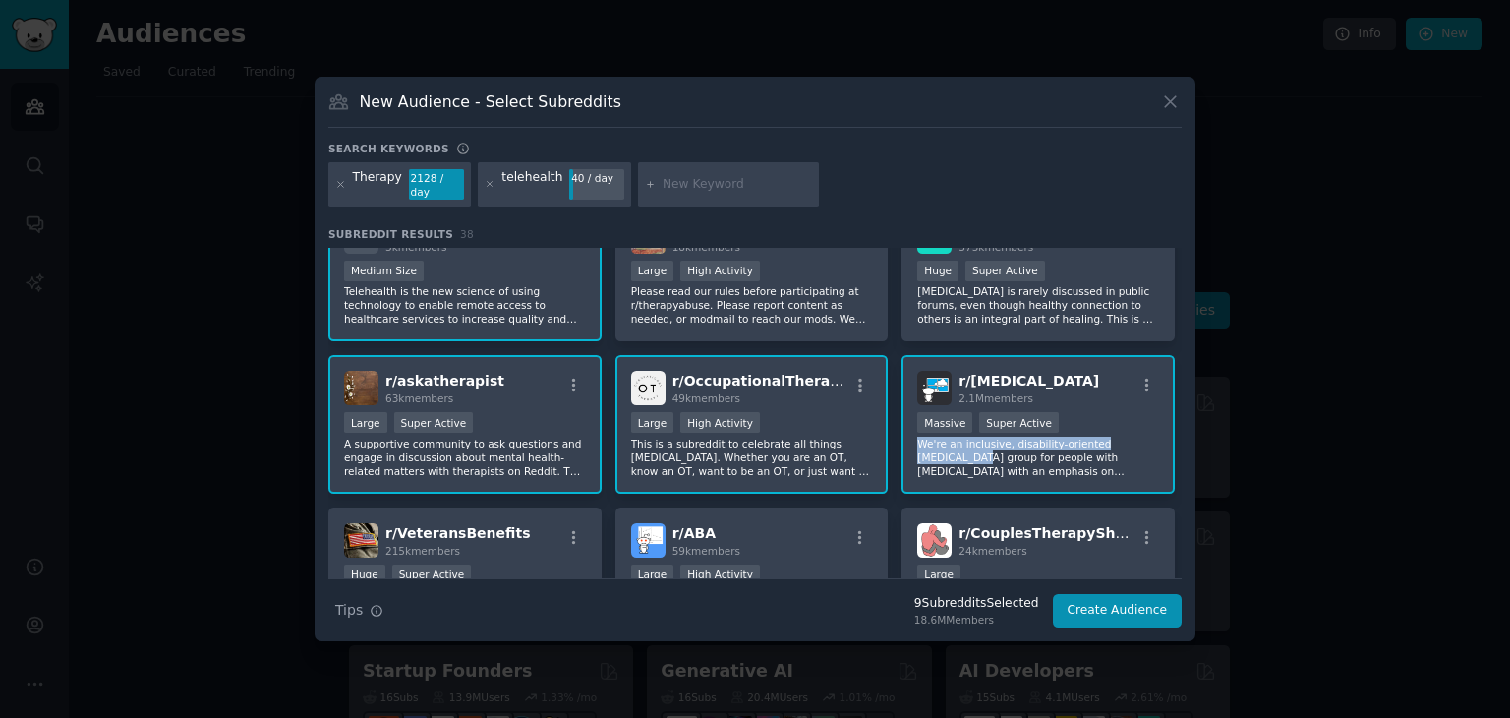
drag, startPoint x: 1174, startPoint y: 416, endPoint x: 1180, endPoint y: 435, distance: 19.6
click at [1180, 435] on div "r/ therapists 171k members Huge Super Active A supportive international communi…" at bounding box center [755, 413] width 854 height 330
click at [1184, 442] on div "New Audience - Select Subreddits Search keywords Therapy 2128 / day telehealth …" at bounding box center [755, 359] width 881 height 565
drag, startPoint x: 1184, startPoint y: 442, endPoint x: 1183, endPoint y: 429, distance: 12.8
click at [1183, 429] on div "New Audience - Select Subreddits Search keywords Therapy 2128 / day telehealth …" at bounding box center [755, 359] width 881 height 565
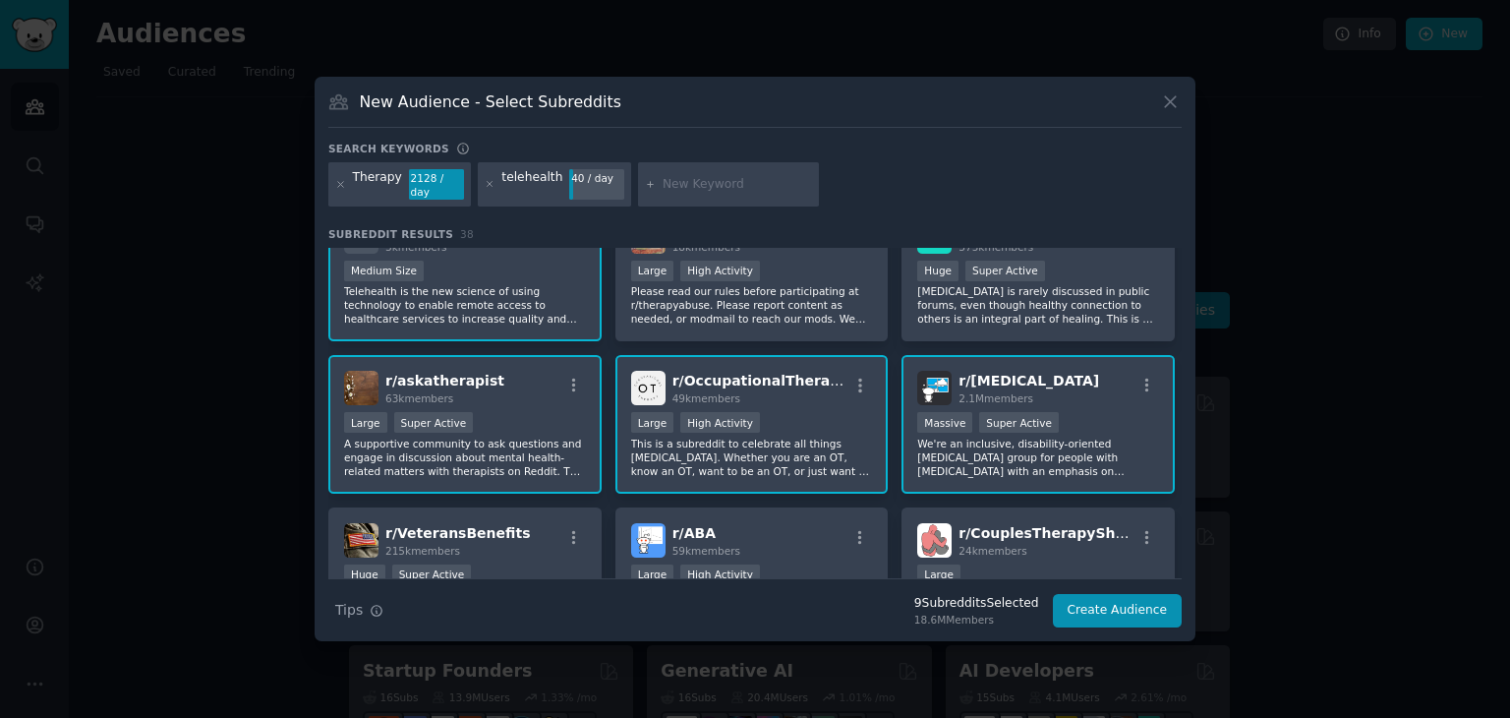
click at [692, 171] on div at bounding box center [728, 184] width 181 height 45
click at [695, 186] on input "text" at bounding box center [737, 185] width 149 height 18
type input "menopause"
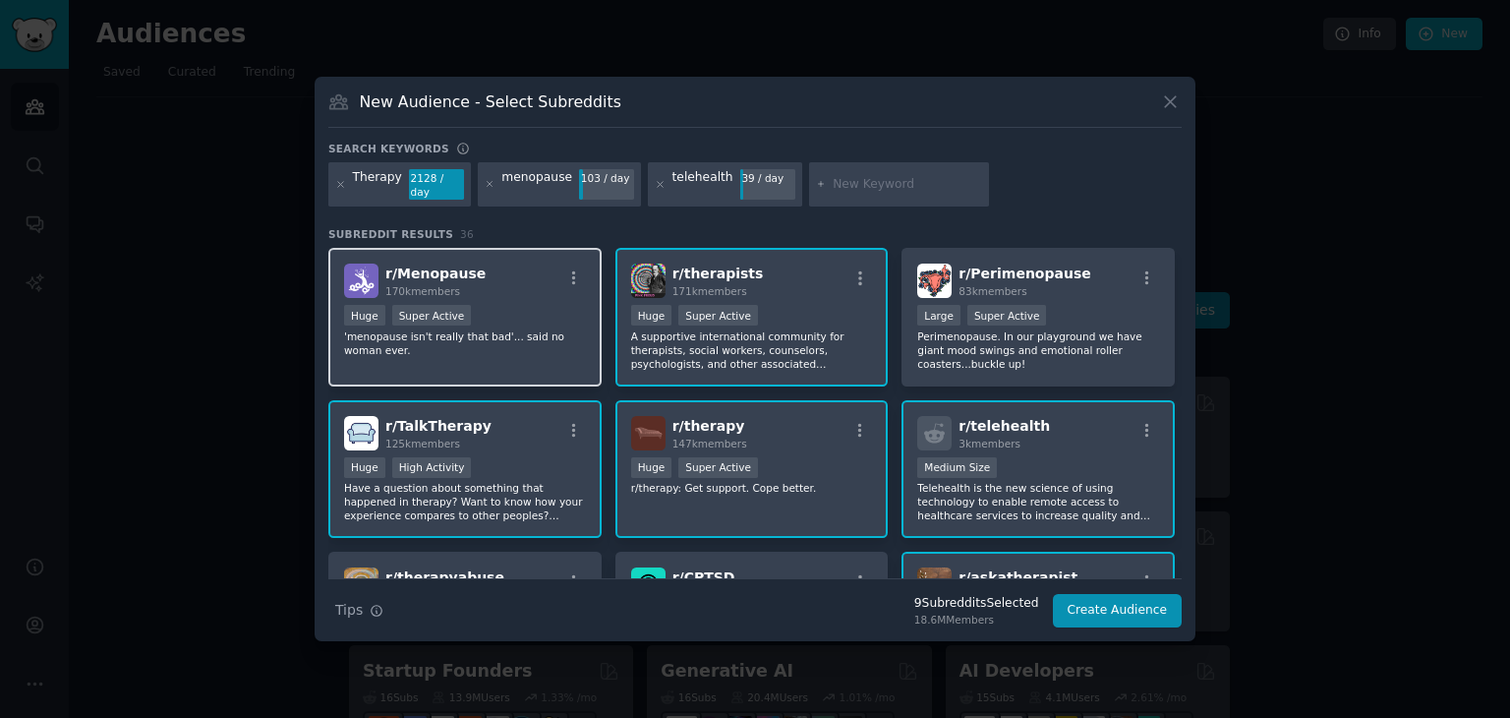
click at [460, 310] on div "Huge Super Active" at bounding box center [465, 317] width 242 height 25
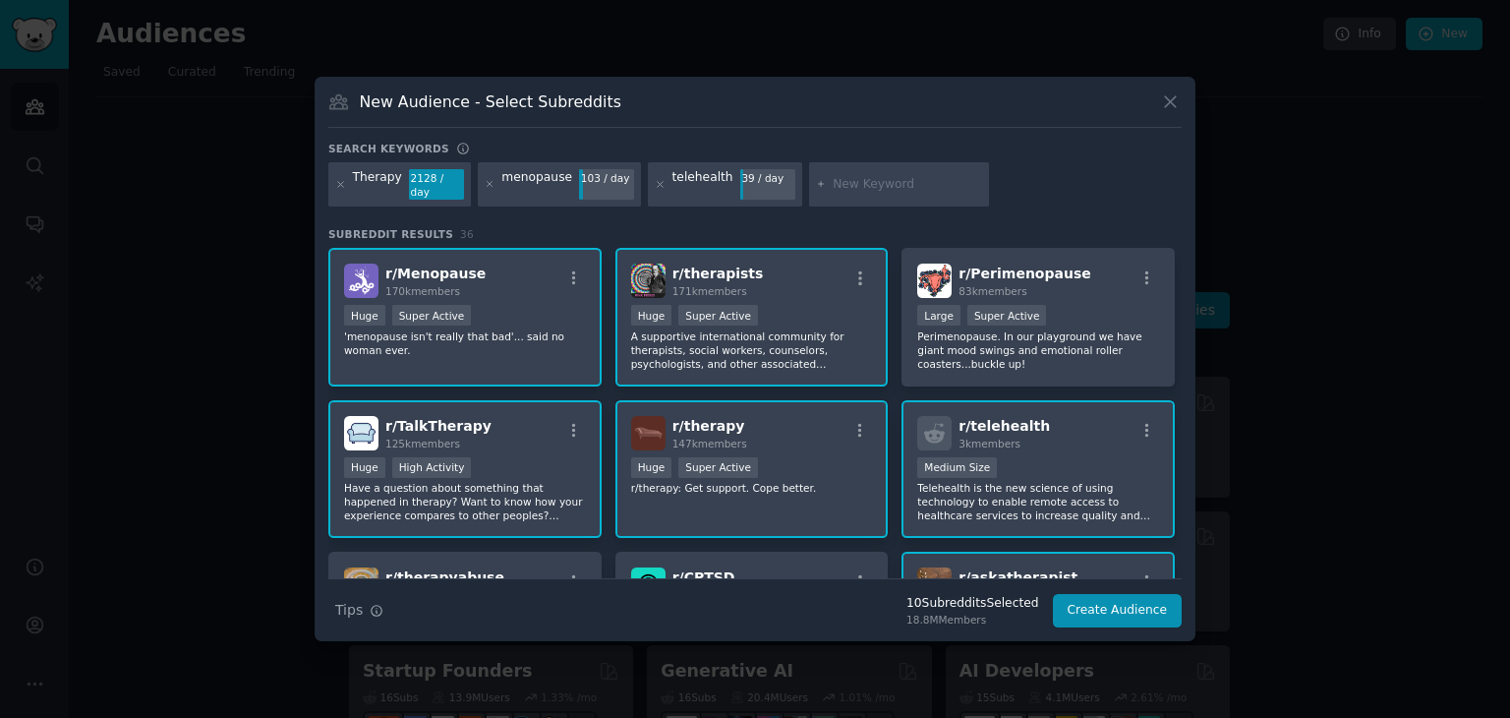
click at [884, 168] on div at bounding box center [899, 184] width 181 height 45
click at [870, 178] on input "text" at bounding box center [907, 185] width 149 height 18
click at [880, 193] on div "middle age" at bounding box center [899, 184] width 181 height 45
click at [865, 187] on input "middle age" at bounding box center [907, 185] width 149 height 18
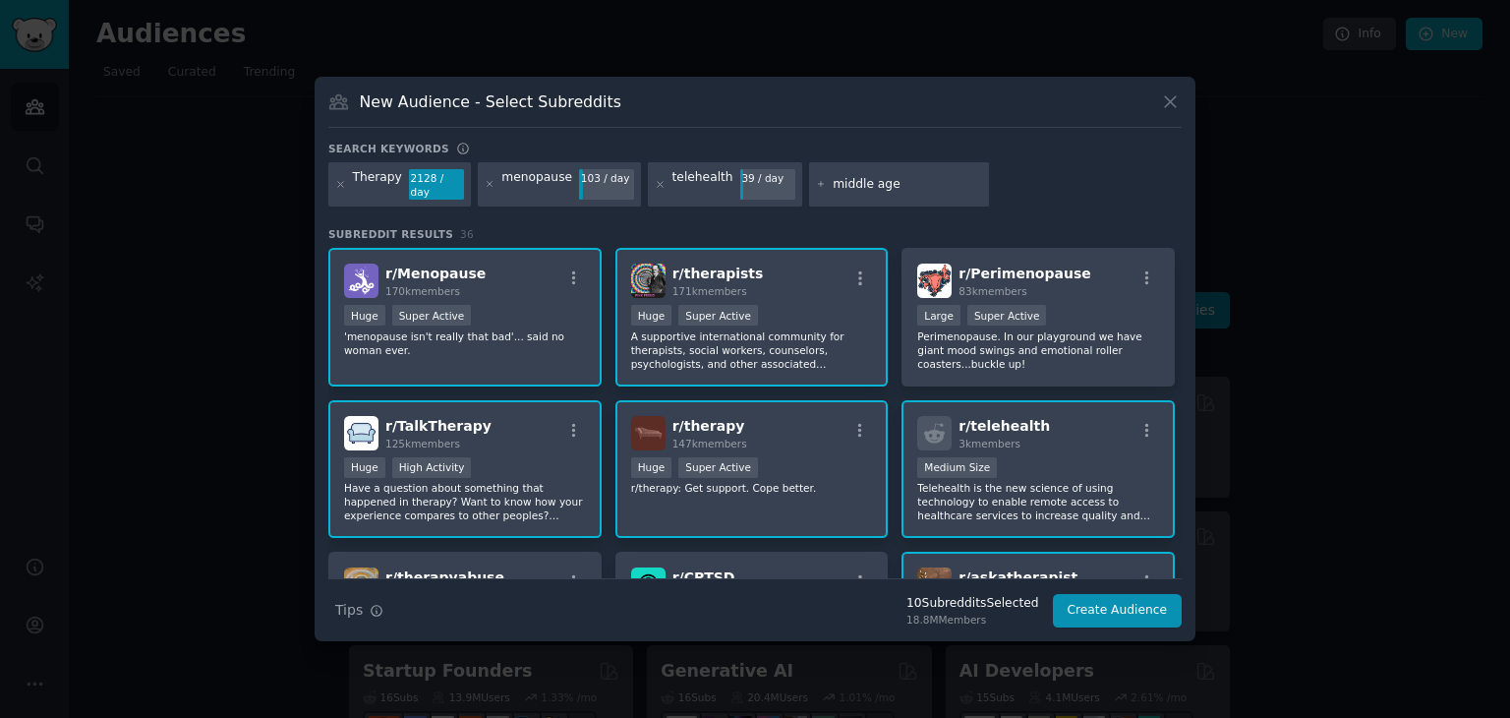
click at [865, 187] on input "middle age" at bounding box center [907, 185] width 149 height 18
type input "ask women"
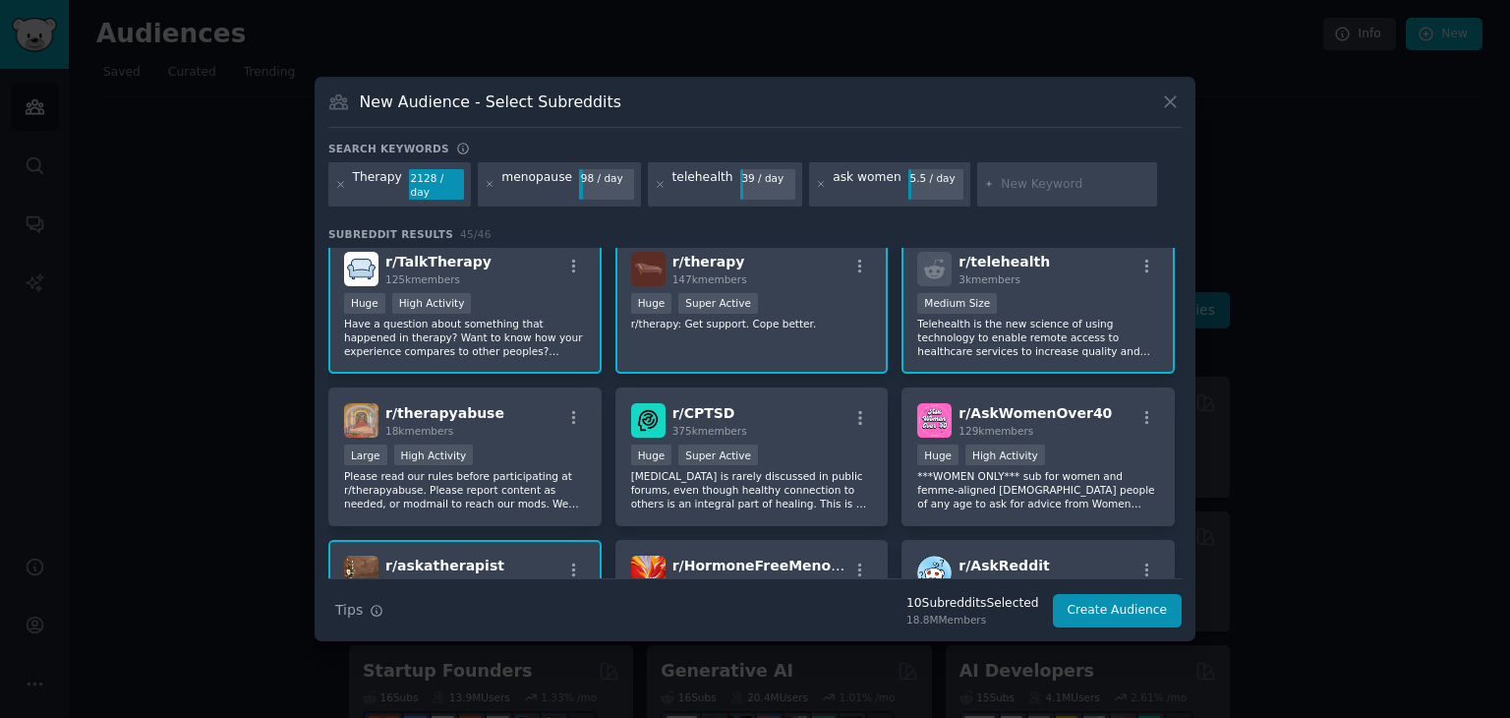
scroll to position [202, 0]
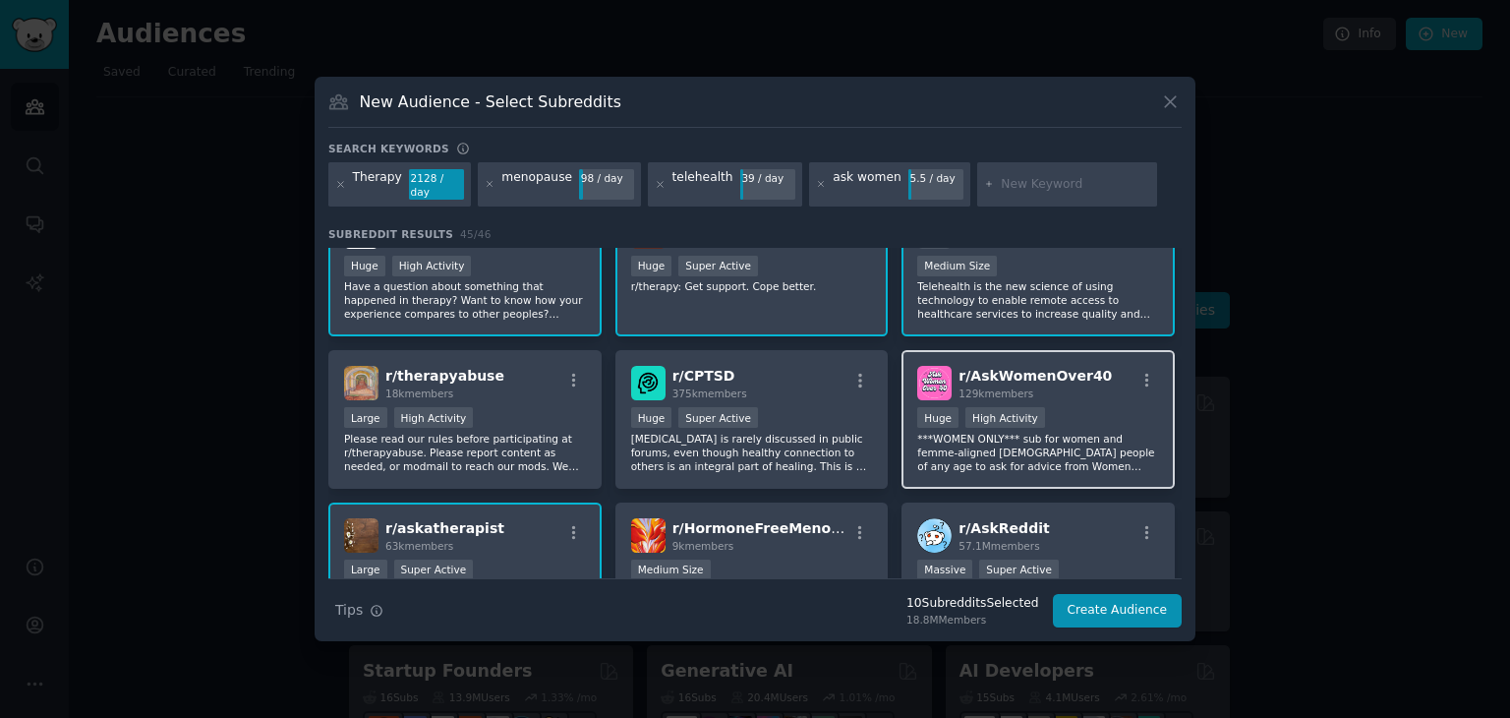
click at [1097, 461] on p "***WOMEN ONLY*** sub for women and femme-aligned [DEMOGRAPHIC_DATA] people of a…" at bounding box center [1038, 452] width 242 height 41
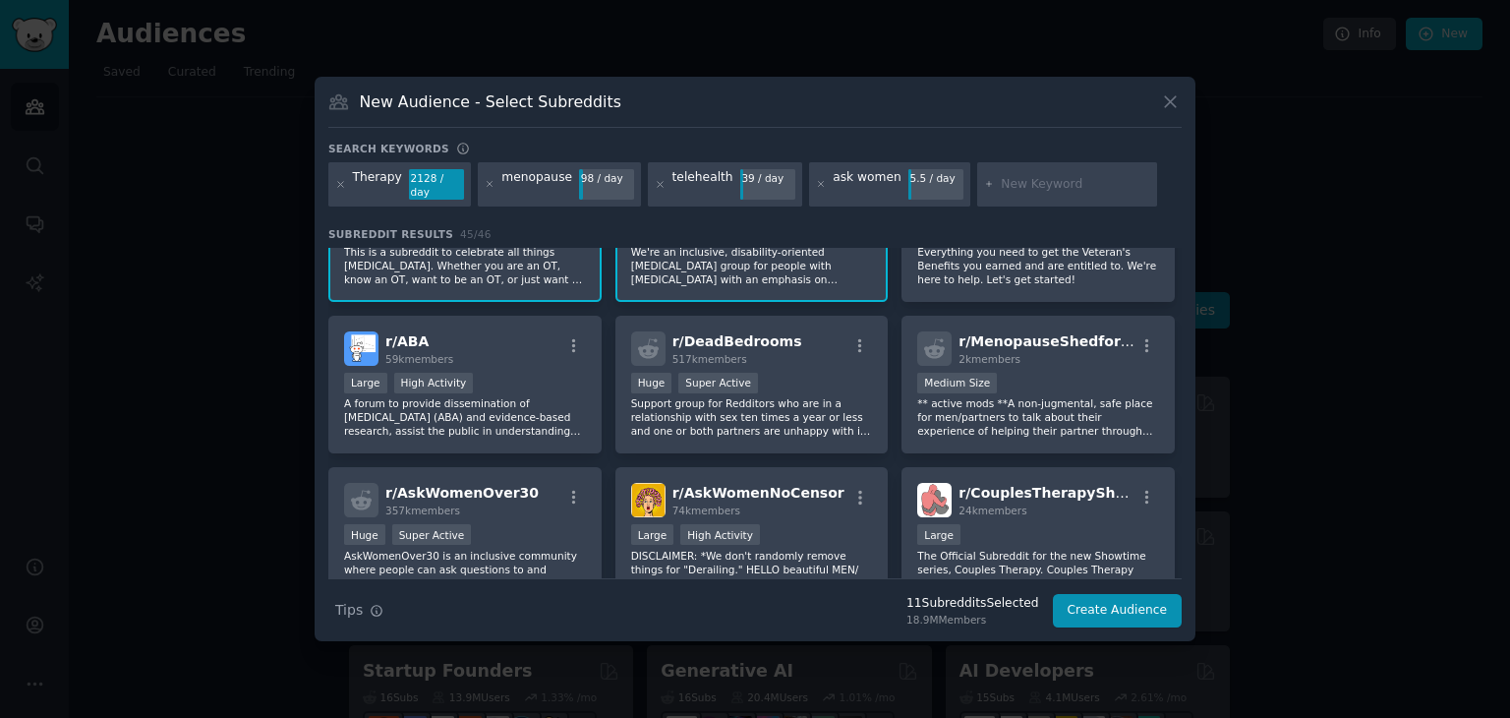
scroll to position [695, 0]
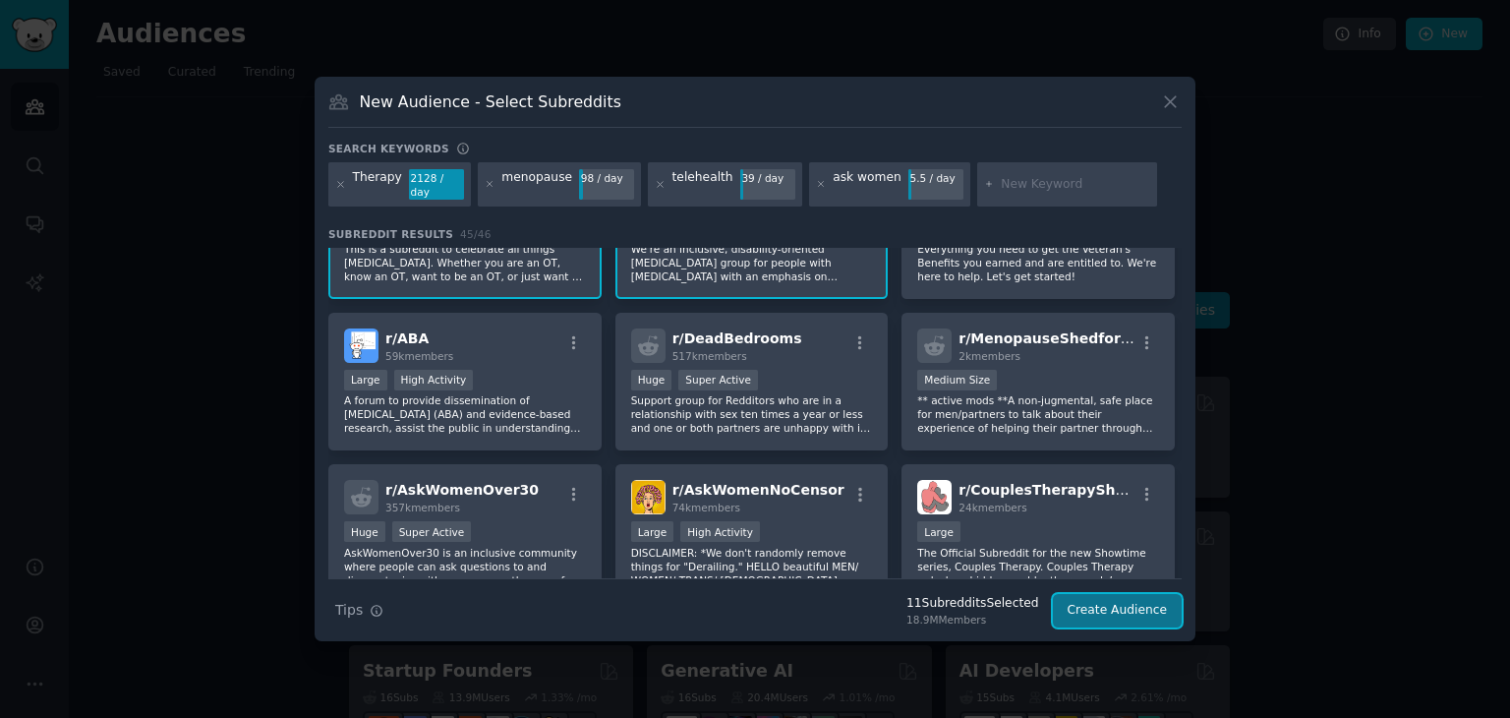
click at [1140, 611] on button "Create Audience" at bounding box center [1118, 610] width 130 height 33
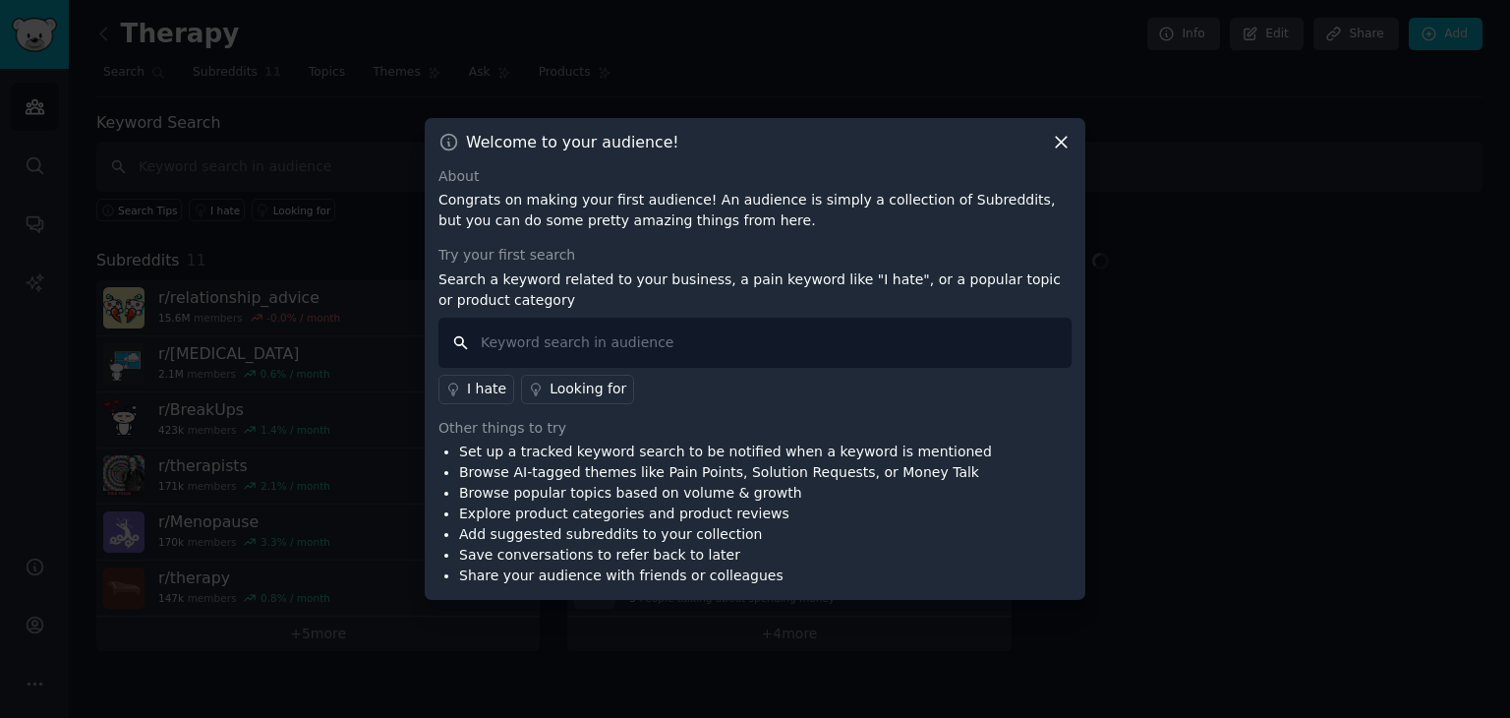
click at [918, 332] on input "text" at bounding box center [755, 343] width 633 height 50
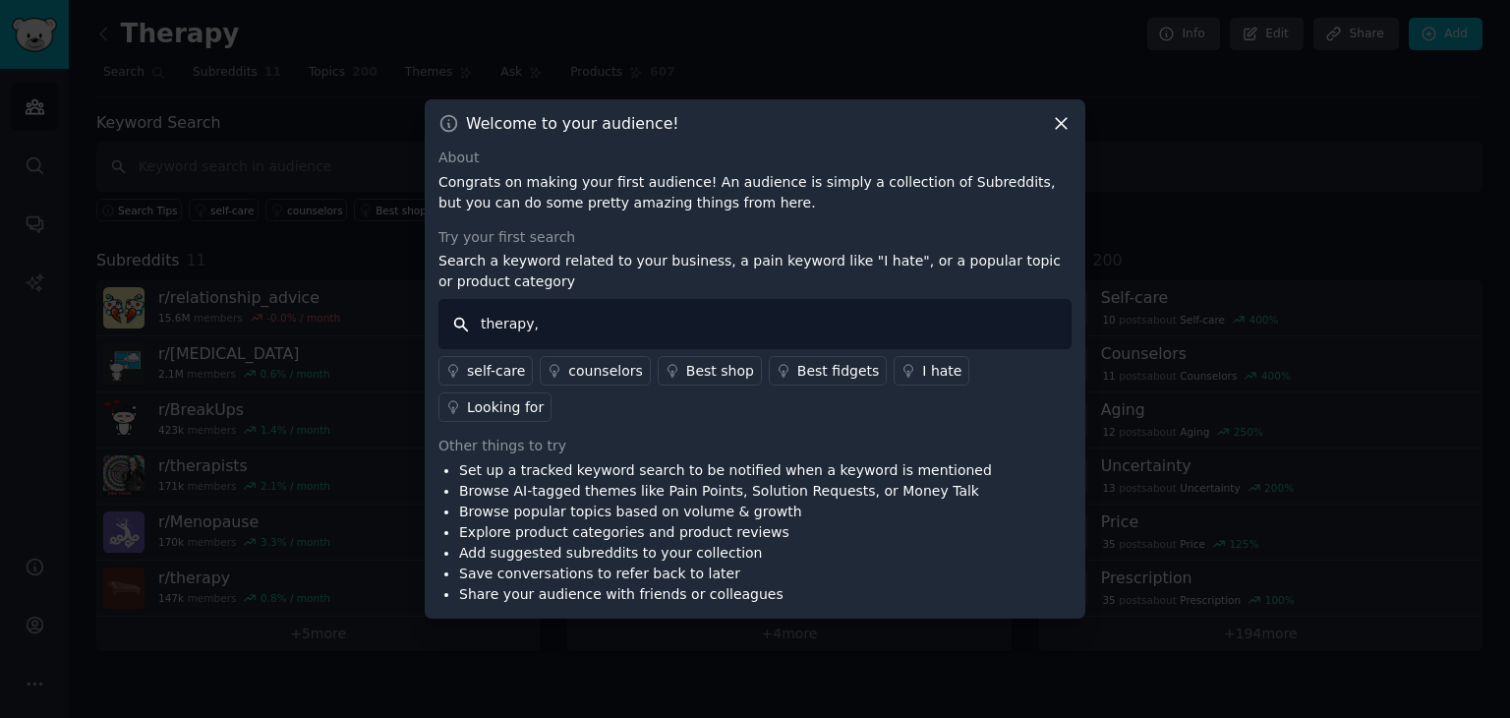
type input "therapy"
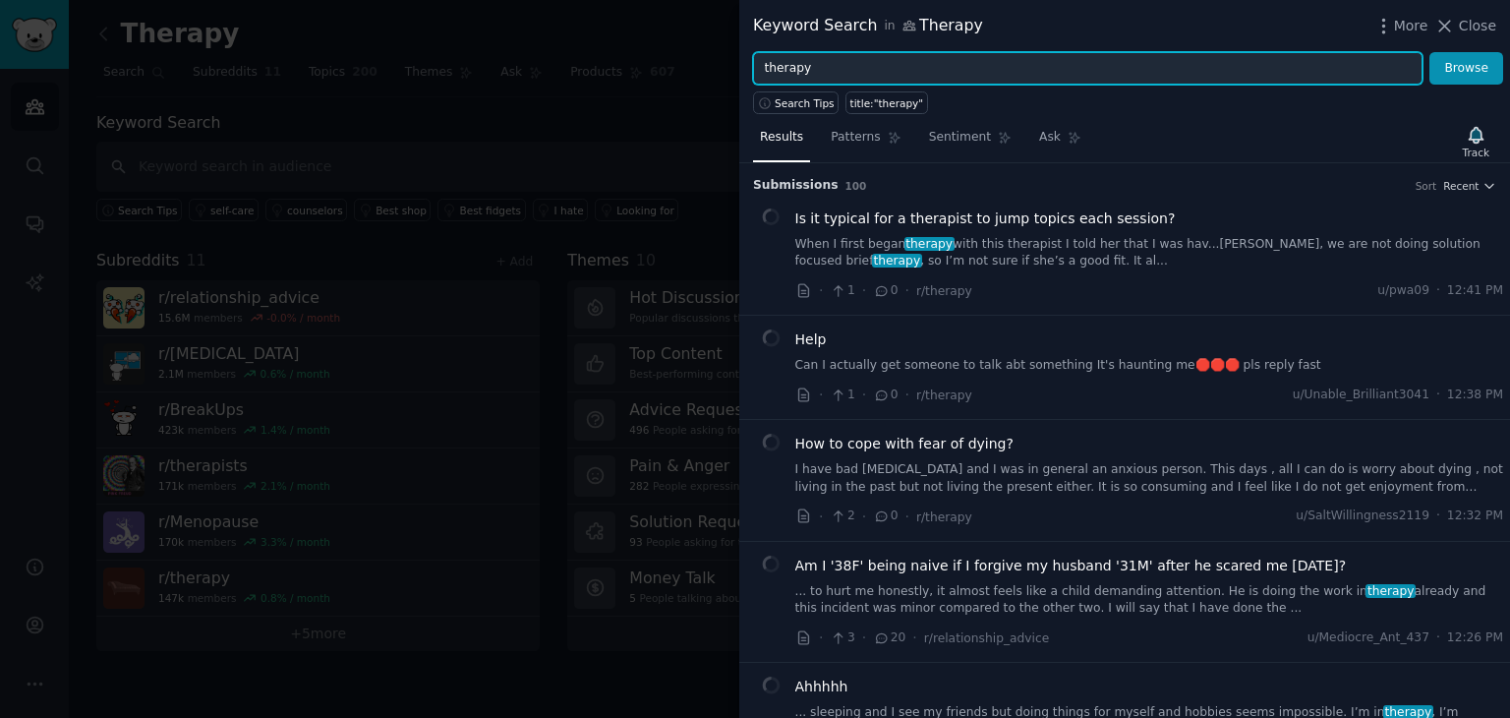
click at [1141, 73] on input "therapy" at bounding box center [1088, 68] width 670 height 33
type input "f"
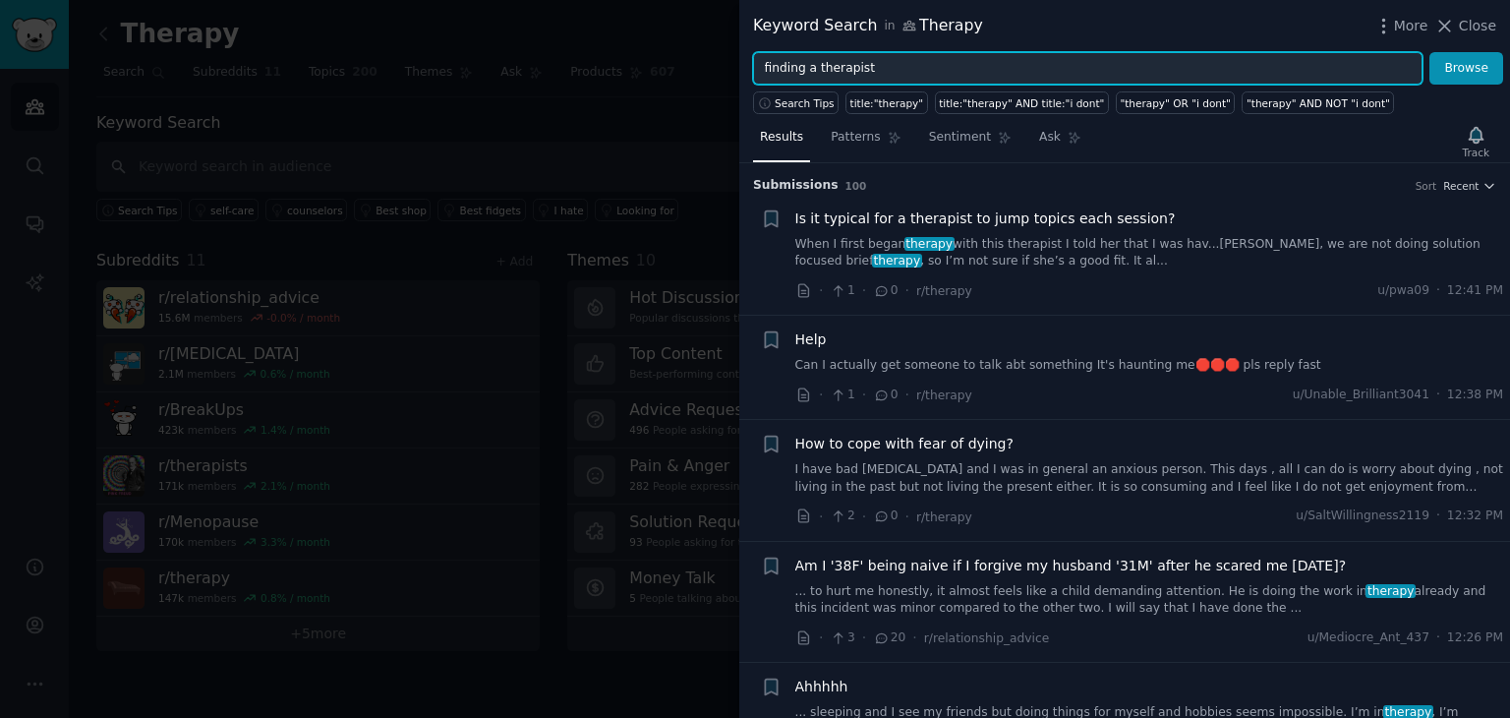
click at [1430, 52] on button "Browse" at bounding box center [1467, 68] width 74 height 33
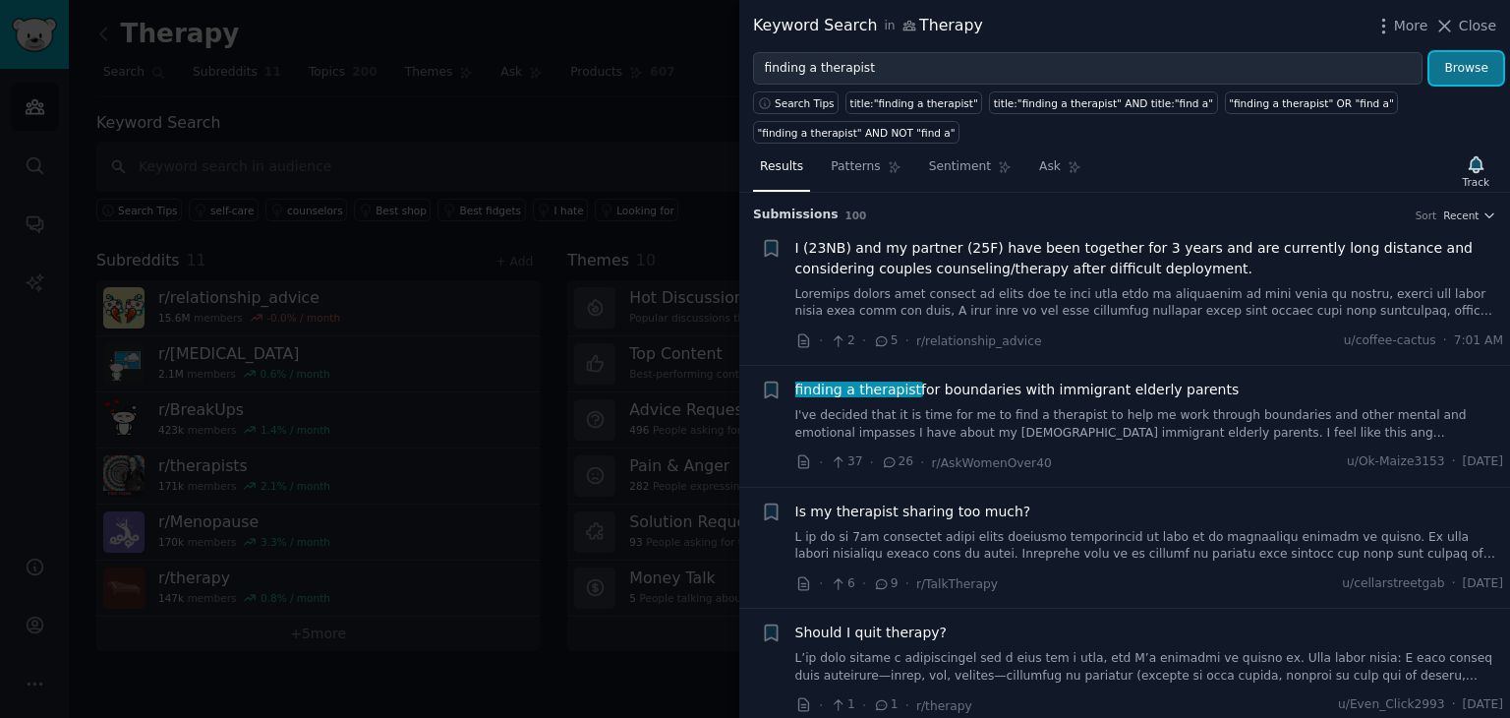
click at [1463, 60] on button "Browse" at bounding box center [1467, 68] width 74 height 33
click at [873, 177] on link "Patterns" at bounding box center [866, 171] width 84 height 40
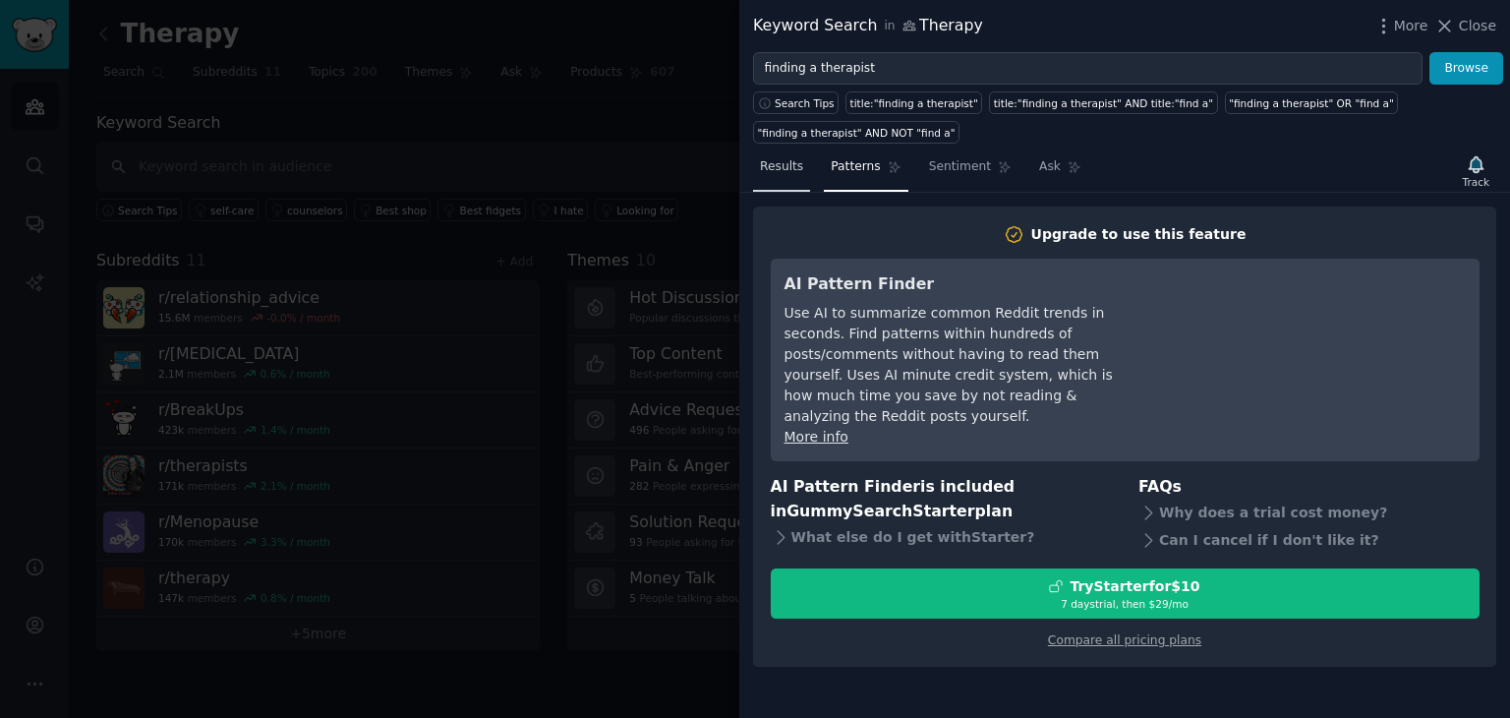
click at [794, 164] on span "Results" at bounding box center [781, 167] width 43 height 18
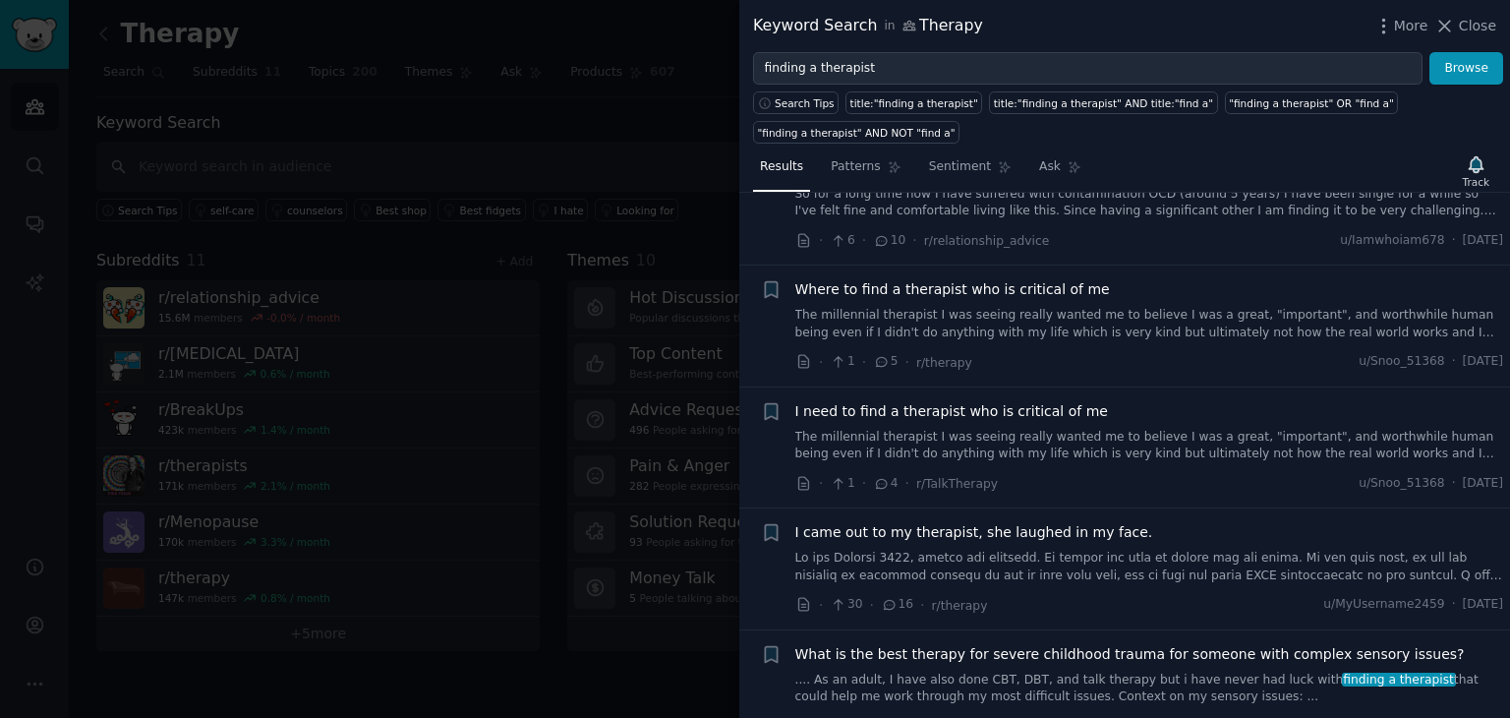
scroll to position [5987, 0]
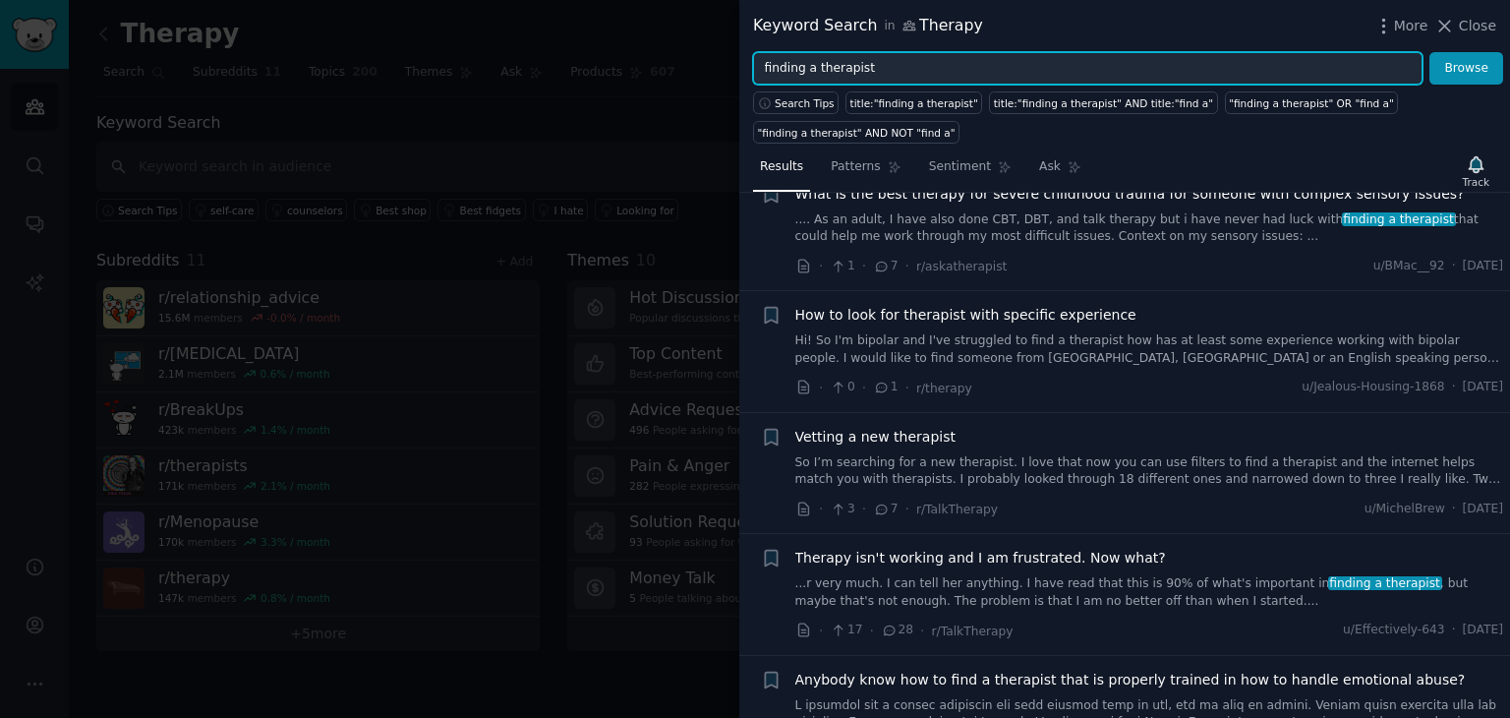
click at [947, 61] on input "finding a therapist" at bounding box center [1088, 68] width 670 height 33
click at [1430, 52] on button "Browse" at bounding box center [1467, 68] width 74 height 33
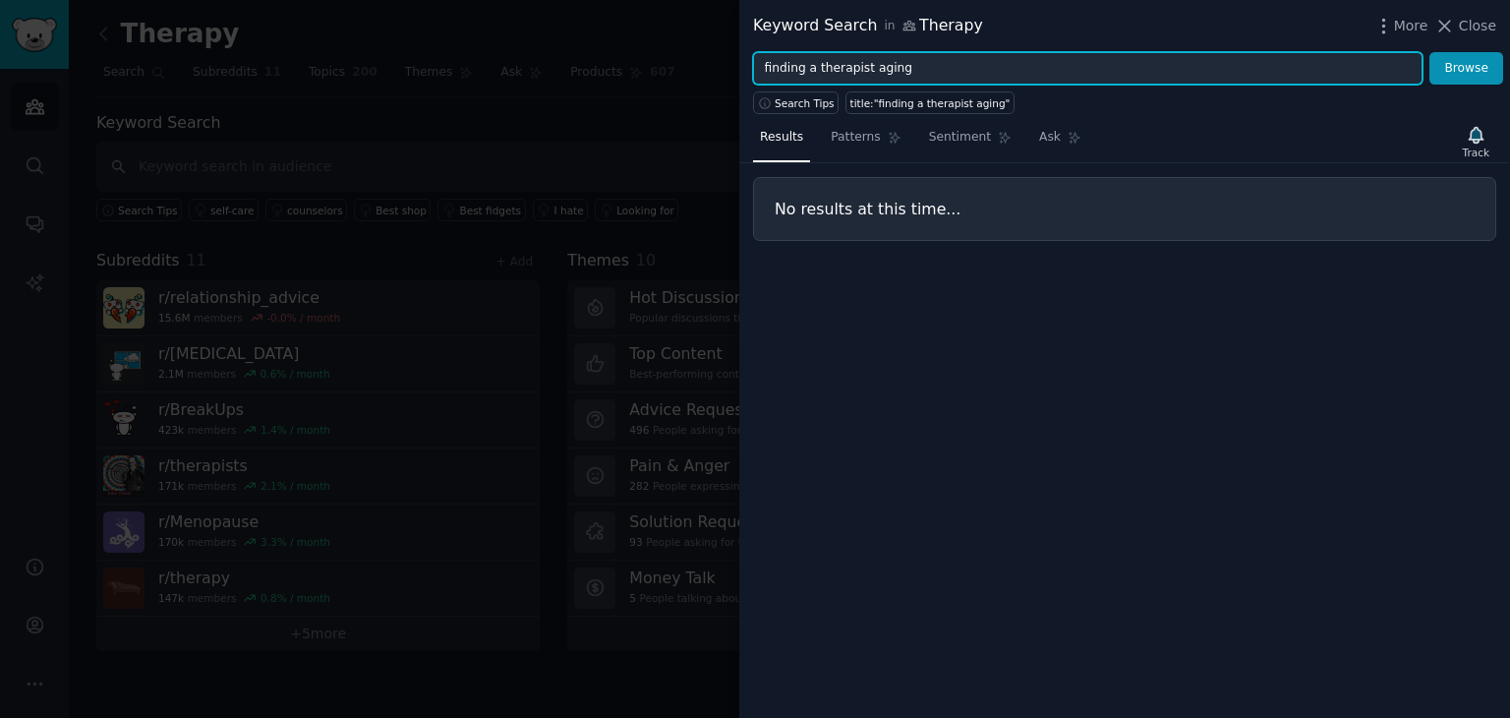
click at [947, 60] on input "finding a therapist aging" at bounding box center [1088, 68] width 670 height 33
click at [1430, 52] on button "Browse" at bounding box center [1467, 68] width 74 height 33
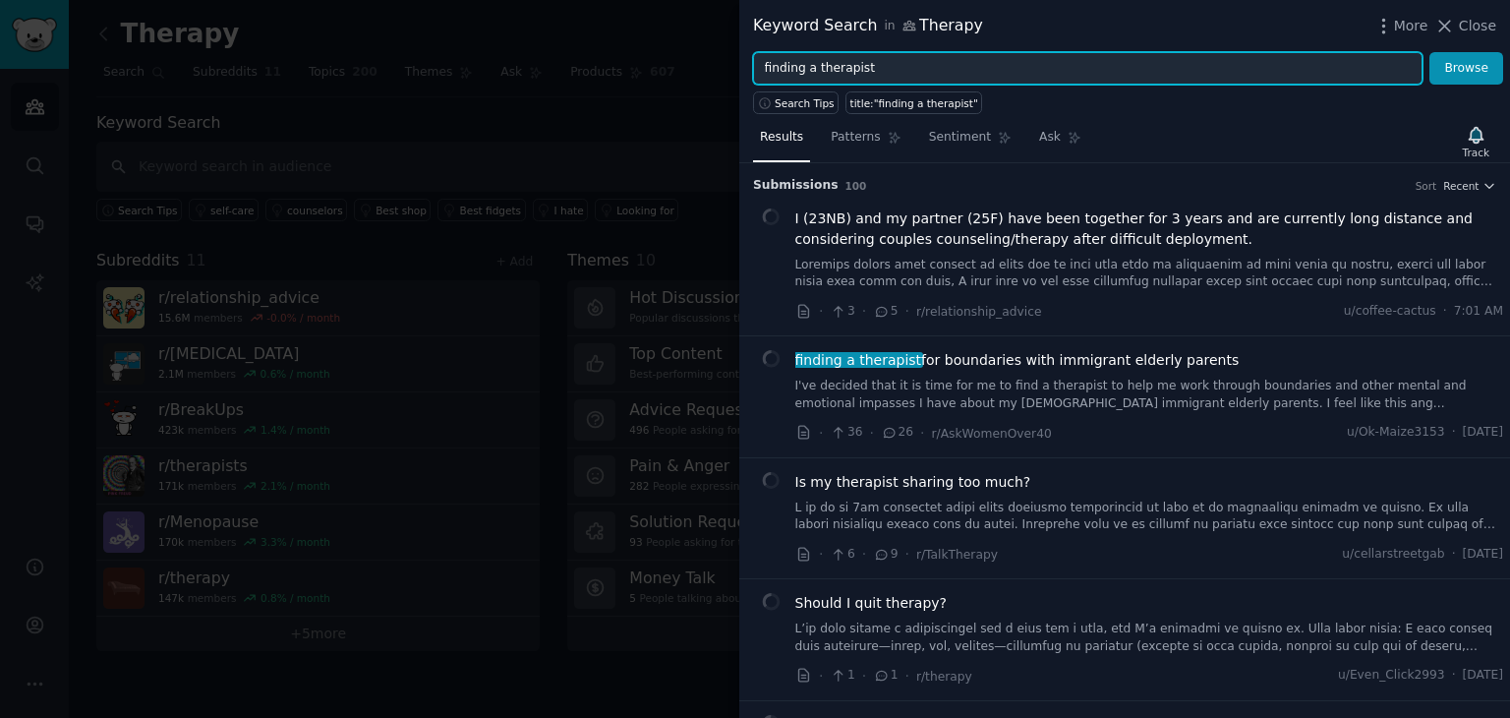
click at [791, 68] on input "finding a therapist" at bounding box center [1088, 68] width 670 height 33
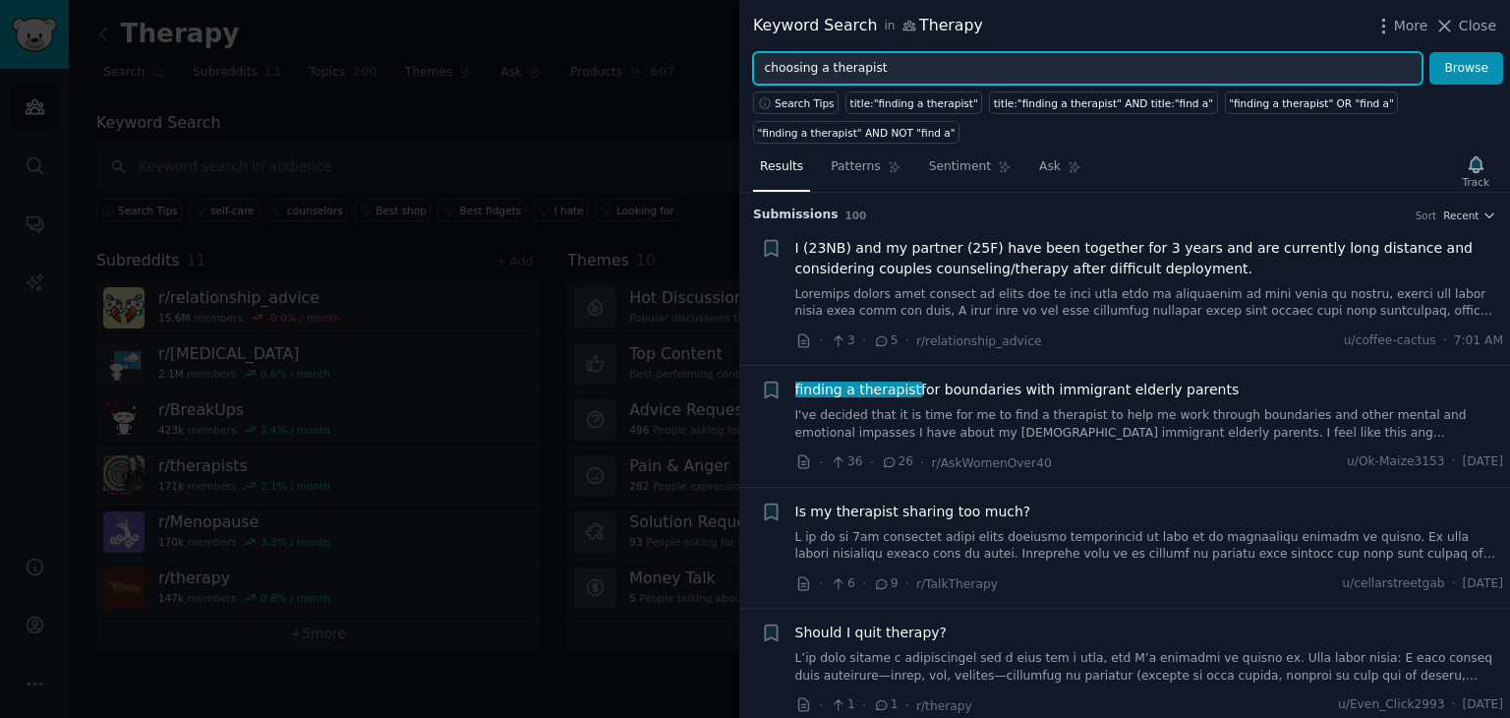
type input "choosing a therapist"
click at [1430, 52] on button "Browse" at bounding box center [1467, 68] width 74 height 33
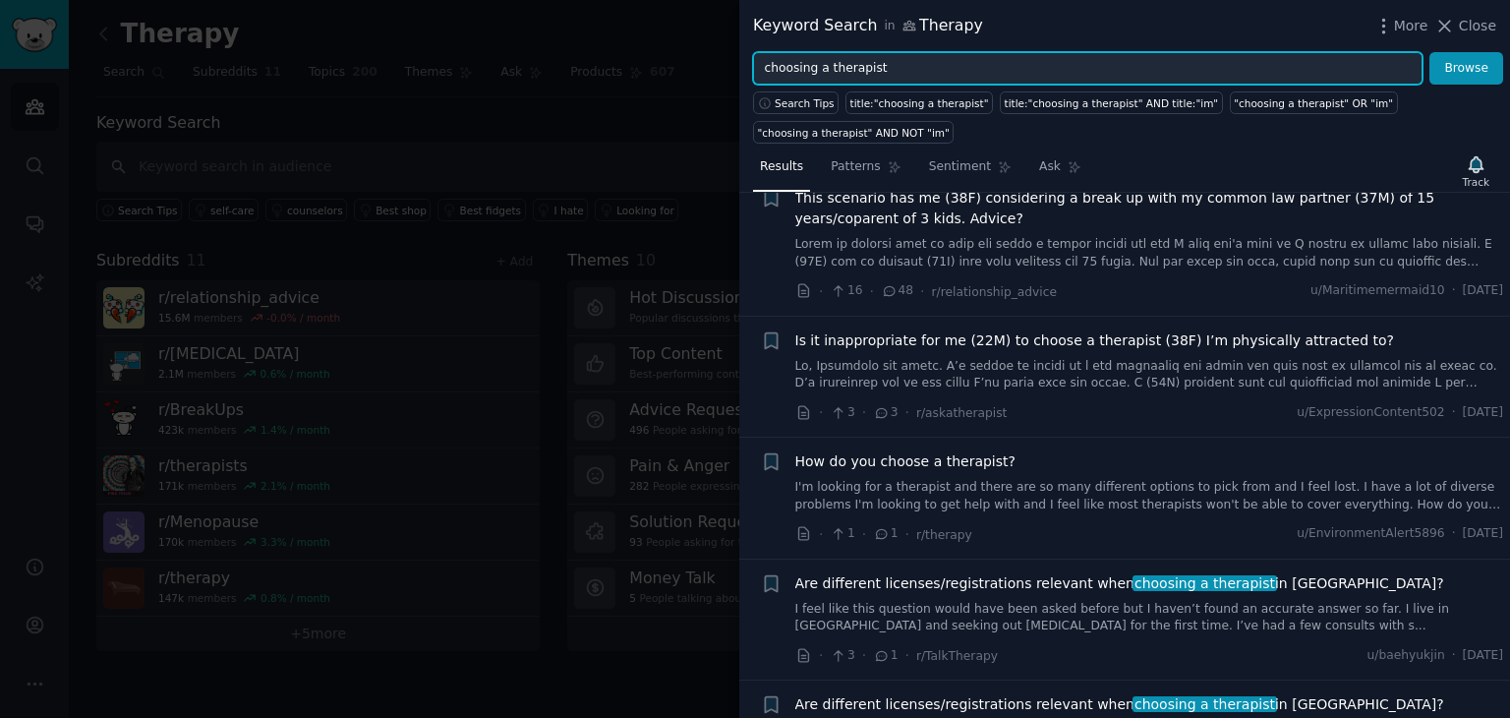
scroll to position [1381, 0]
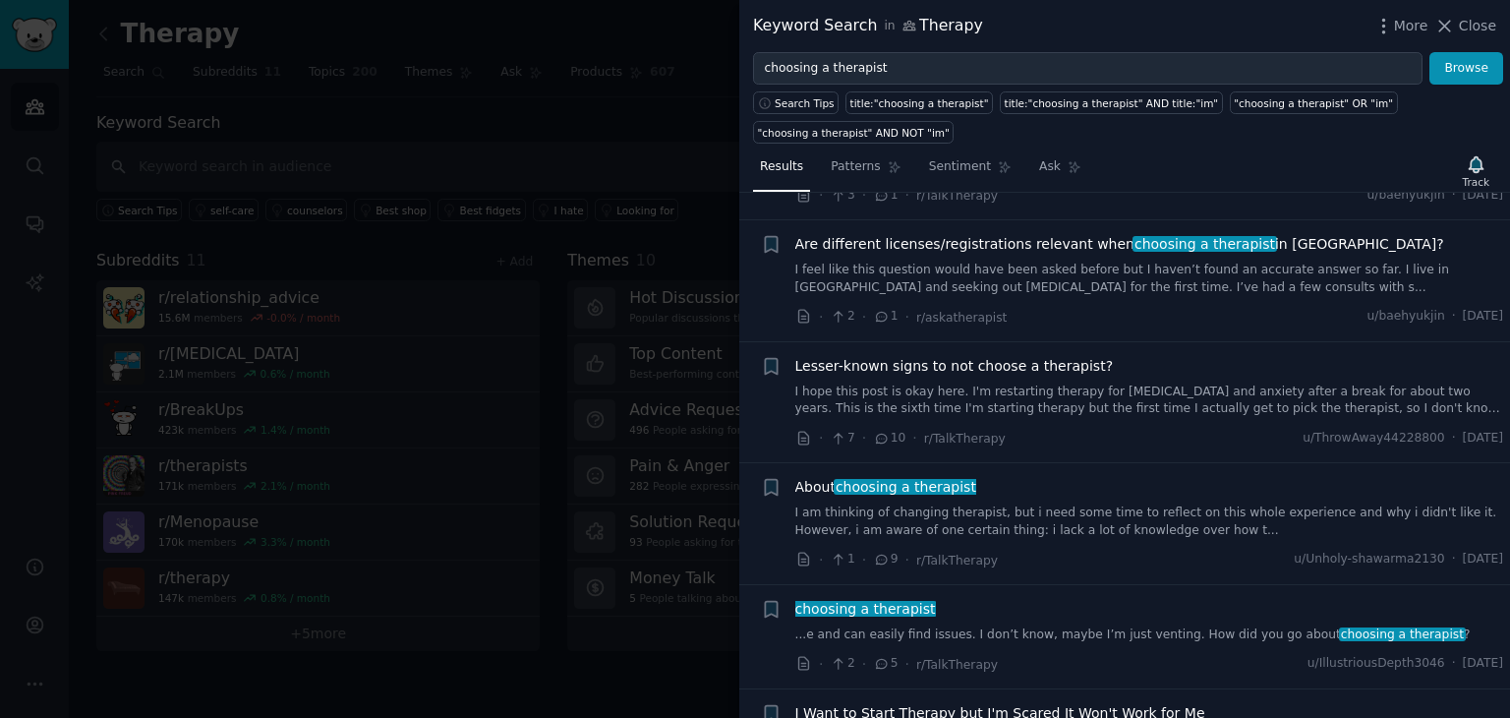
click at [1074, 504] on link "I am thinking of changing therapist, but i need some time to reflect on this wh…" at bounding box center [1150, 521] width 709 height 34
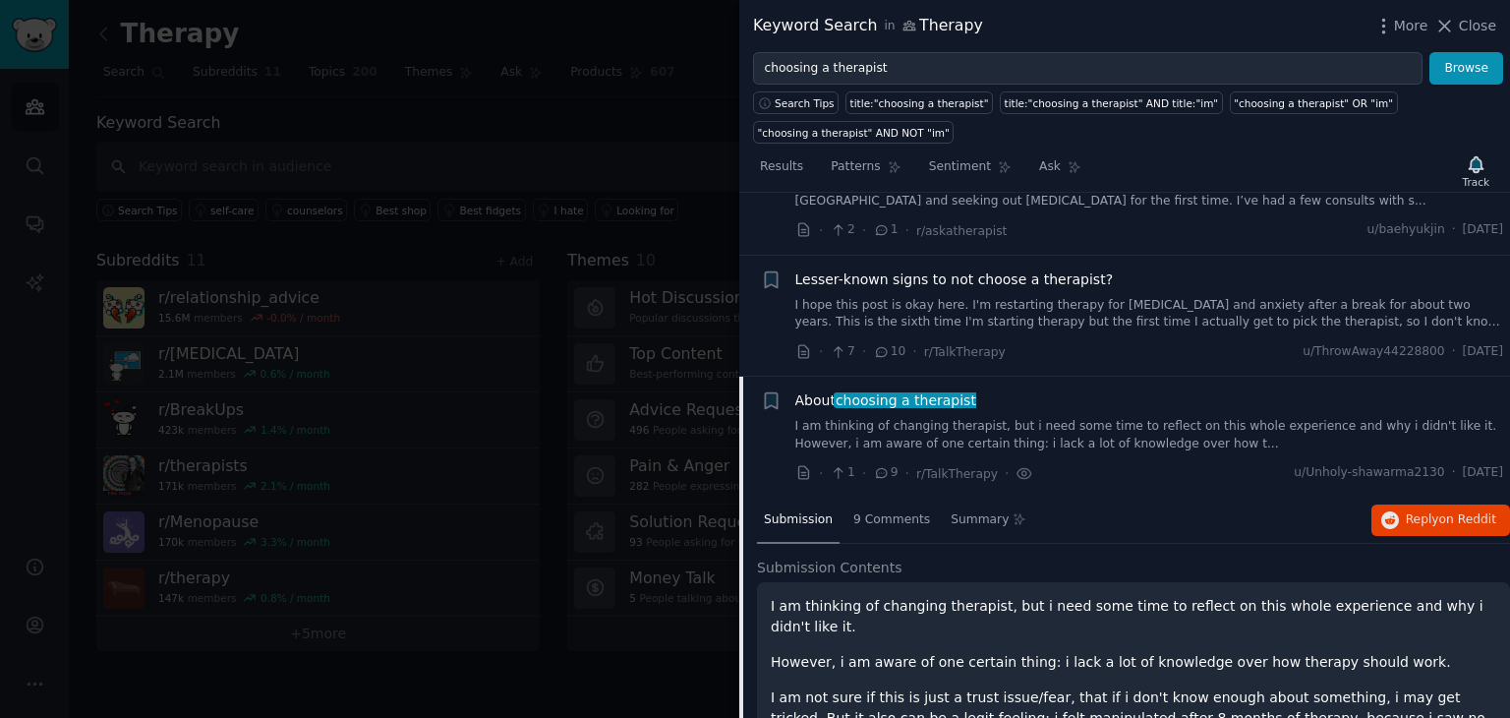
scroll to position [1447, 0]
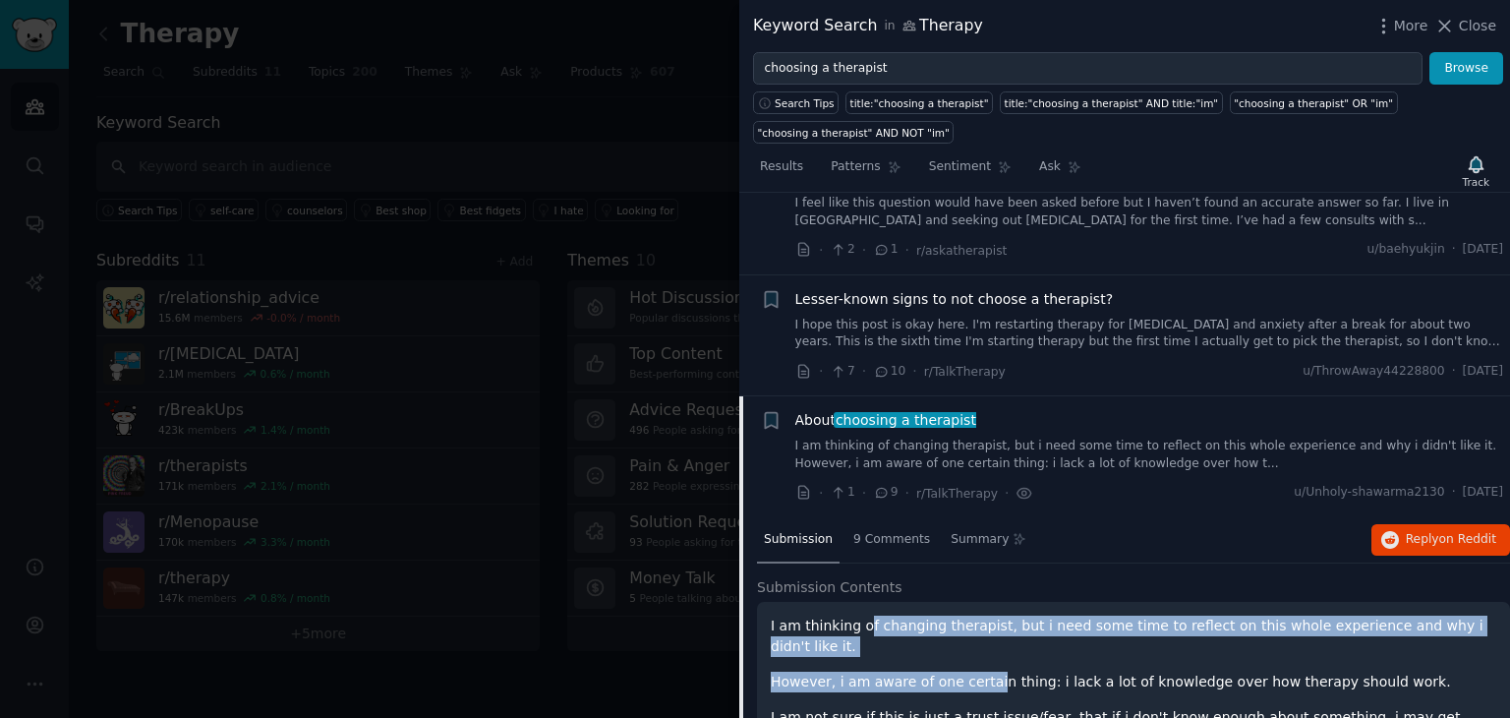
drag, startPoint x: 860, startPoint y: 580, endPoint x: 976, endPoint y: 626, distance: 124.9
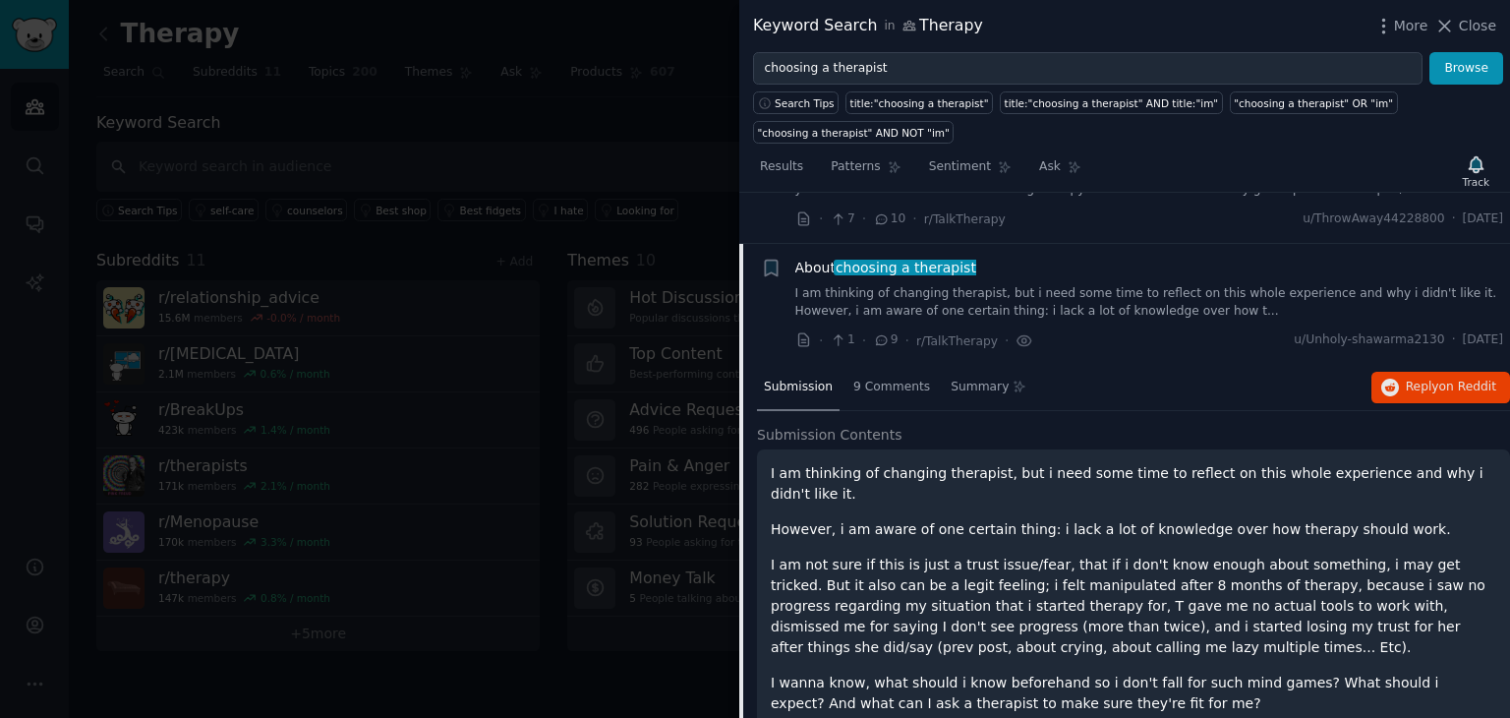
scroll to position [1562, 0]
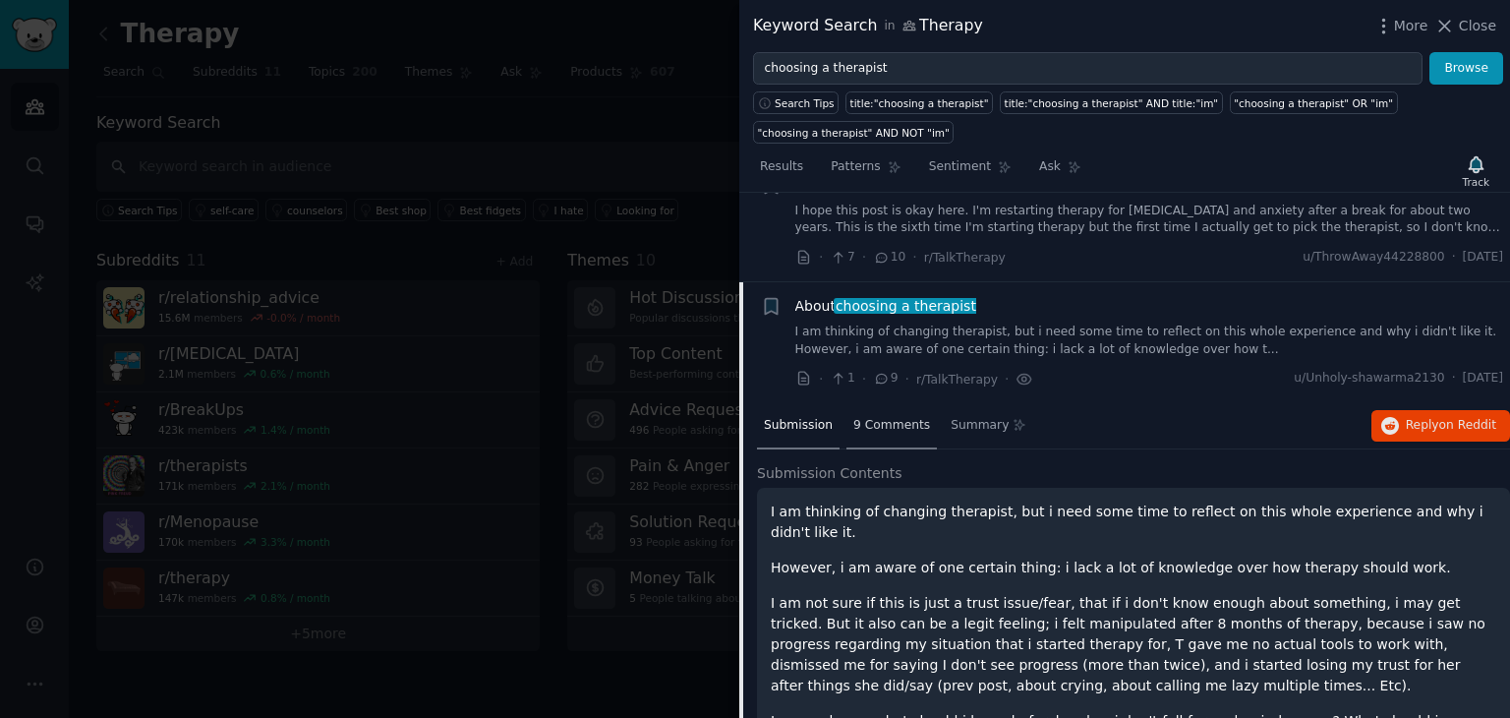
click at [879, 417] on span "9 Comments" at bounding box center [892, 426] width 77 height 18
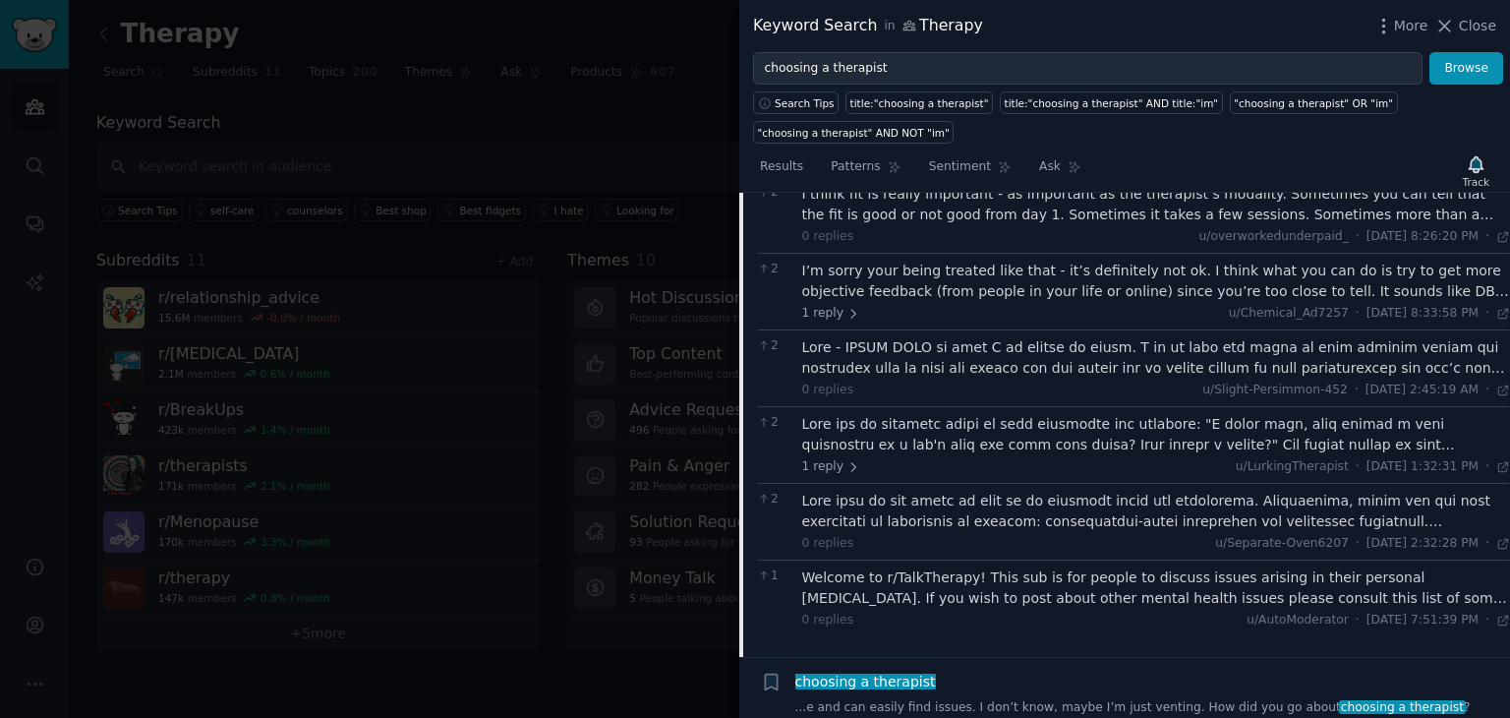
scroll to position [1987, 0]
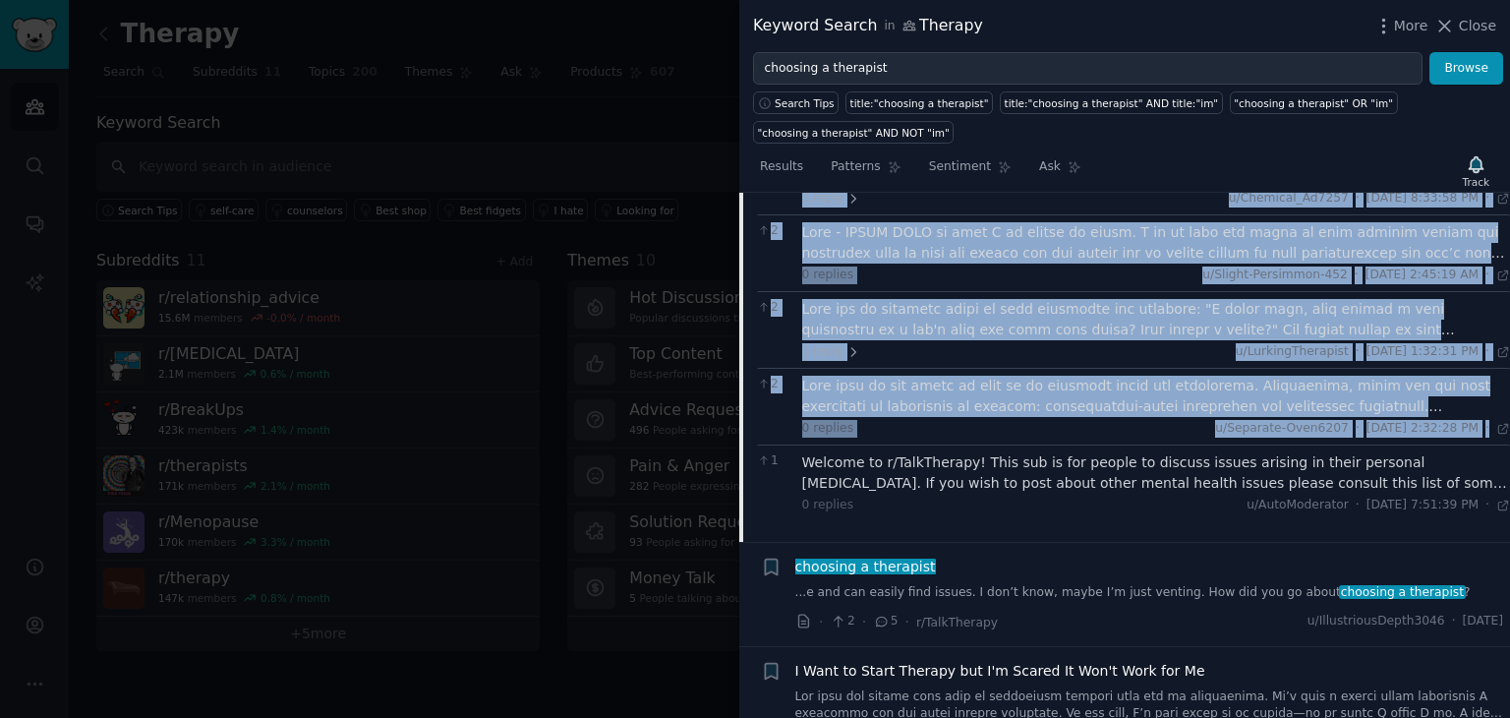
drag, startPoint x: 798, startPoint y: 471, endPoint x: 1509, endPoint y: 415, distance: 713.2
click at [1509, 415] on div "Submission s 100 Sort Recent + My parents don't know about my diagnosis I'm 24,…" at bounding box center [1124, 455] width 771 height 525
copy div "L ipsum dol si ametco adipiscin - el seddoeius te inc utlaboree’d magnaali. Eni…"
